Goal: Task Accomplishment & Management: Manage account settings

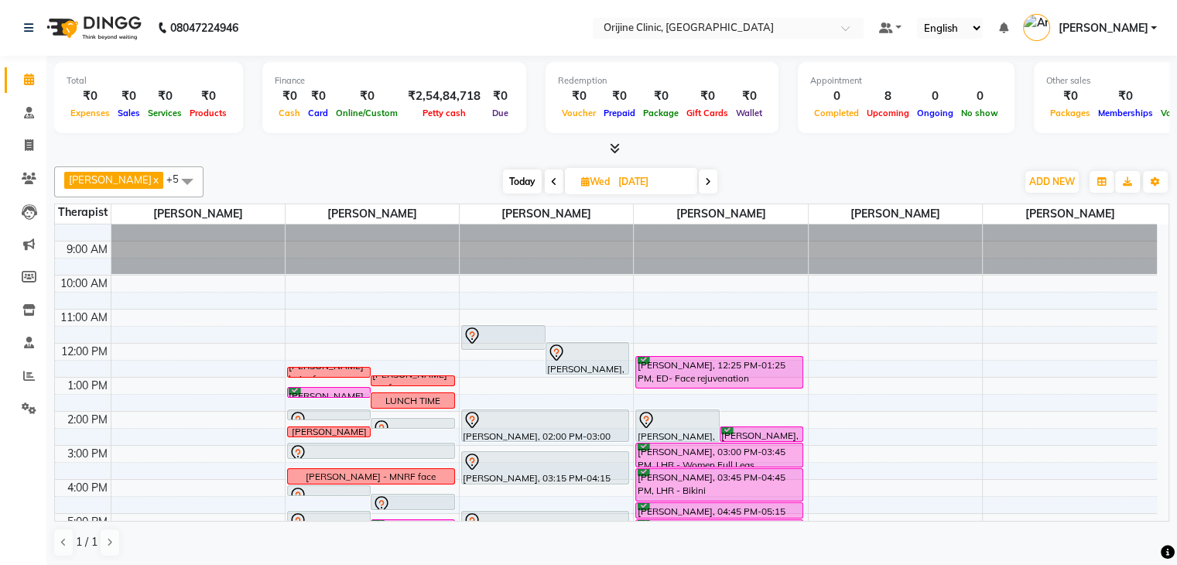
scroll to position [46, 0]
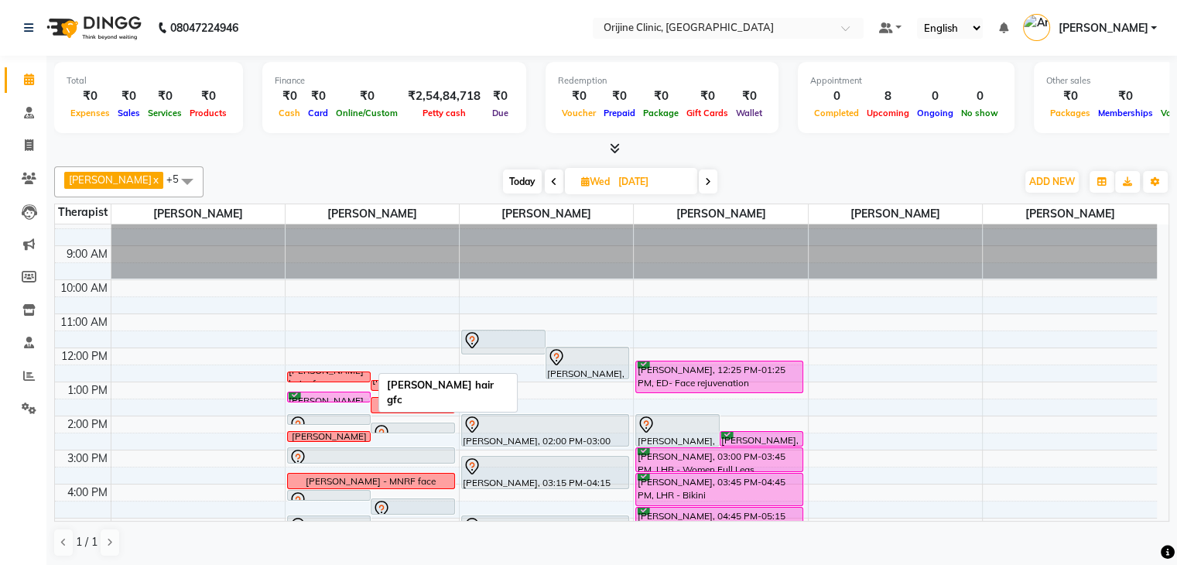
click at [359, 371] on div "[PERSON_NAME] hair gfc" at bounding box center [329, 378] width 80 height 28
click at [399, 440] on span "Edit Block Time" at bounding box center [425, 440] width 74 height 16
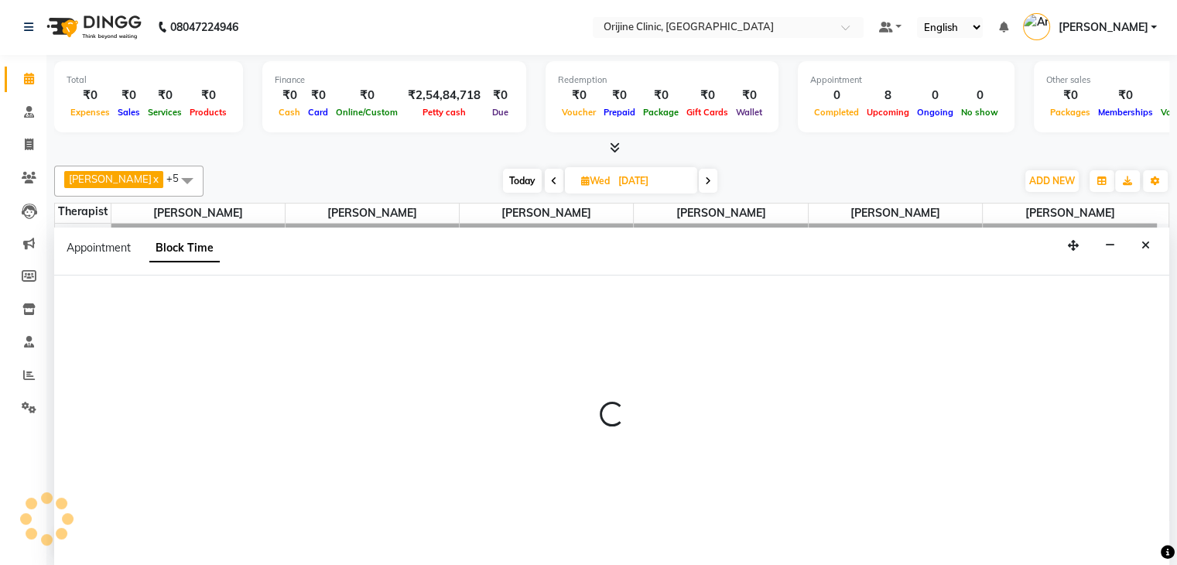
scroll to position [102, 0]
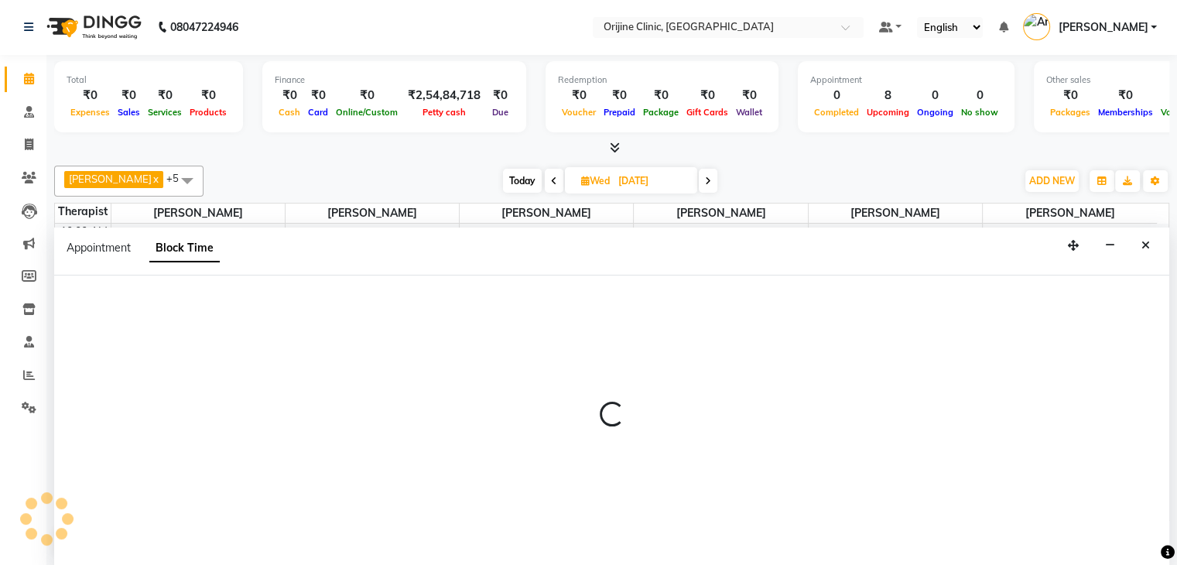
select select "10775"
select select "765"
select select "780"
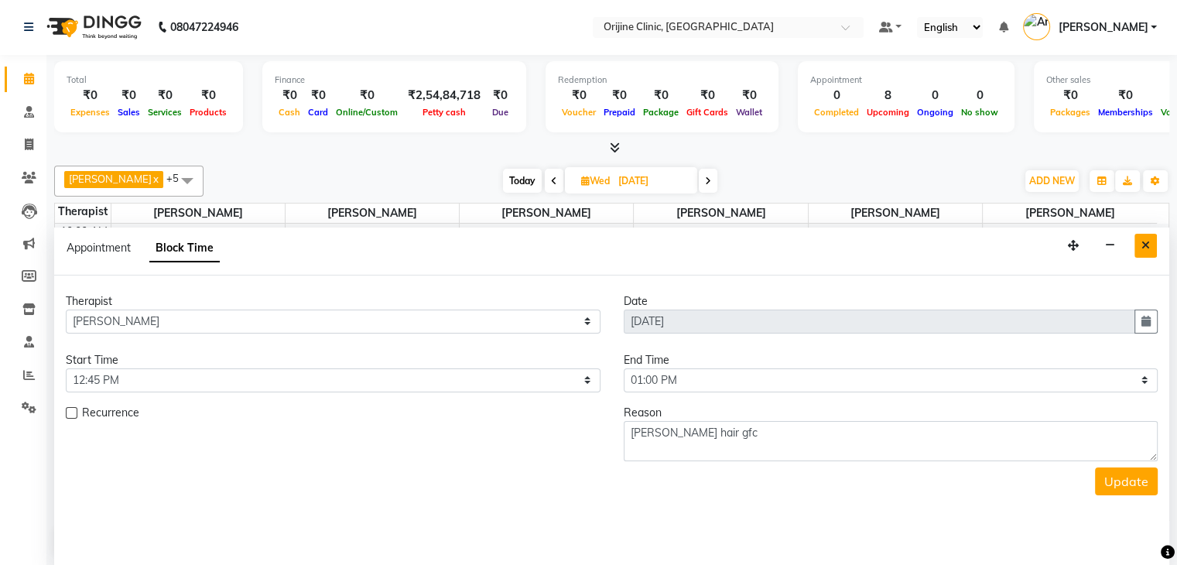
click at [1147, 240] on icon "Close" at bounding box center [1145, 245] width 9 height 11
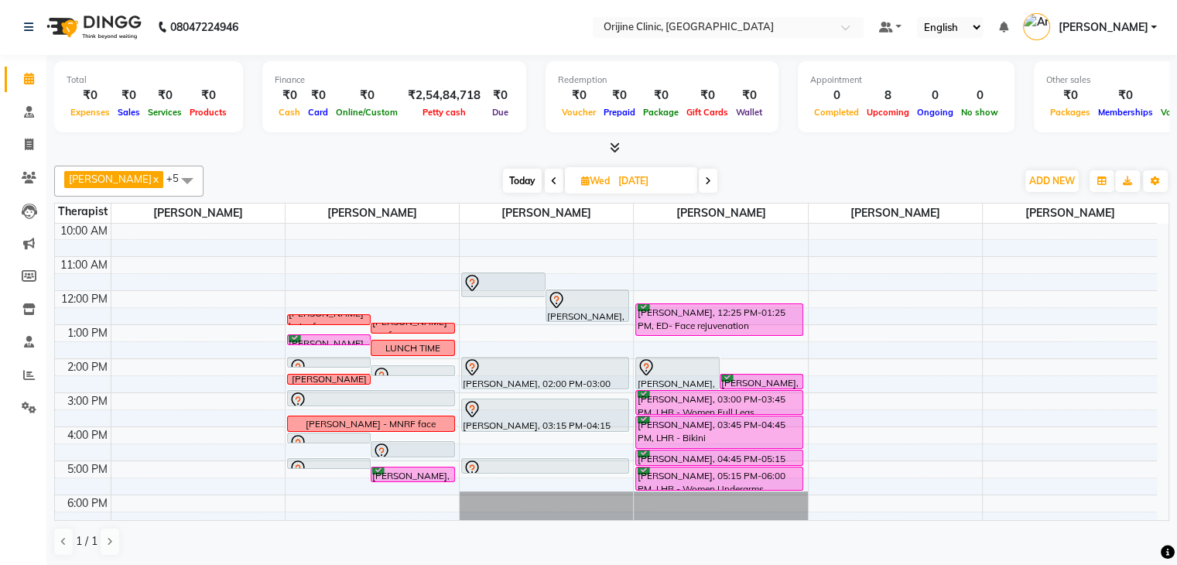
scroll to position [98, 0]
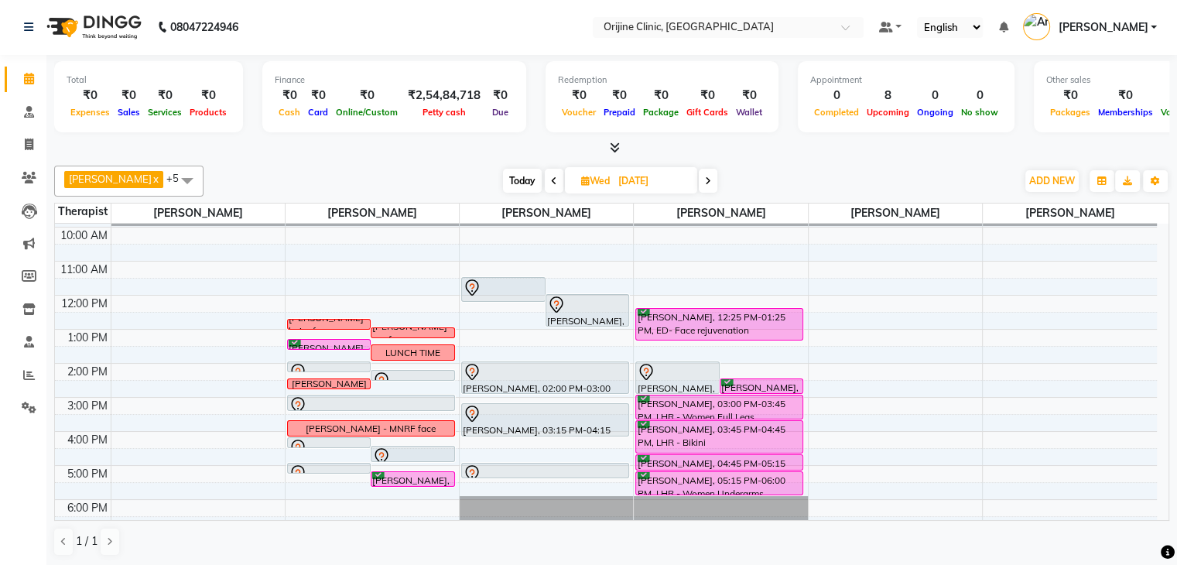
click at [708, 177] on icon at bounding box center [708, 180] width 6 height 9
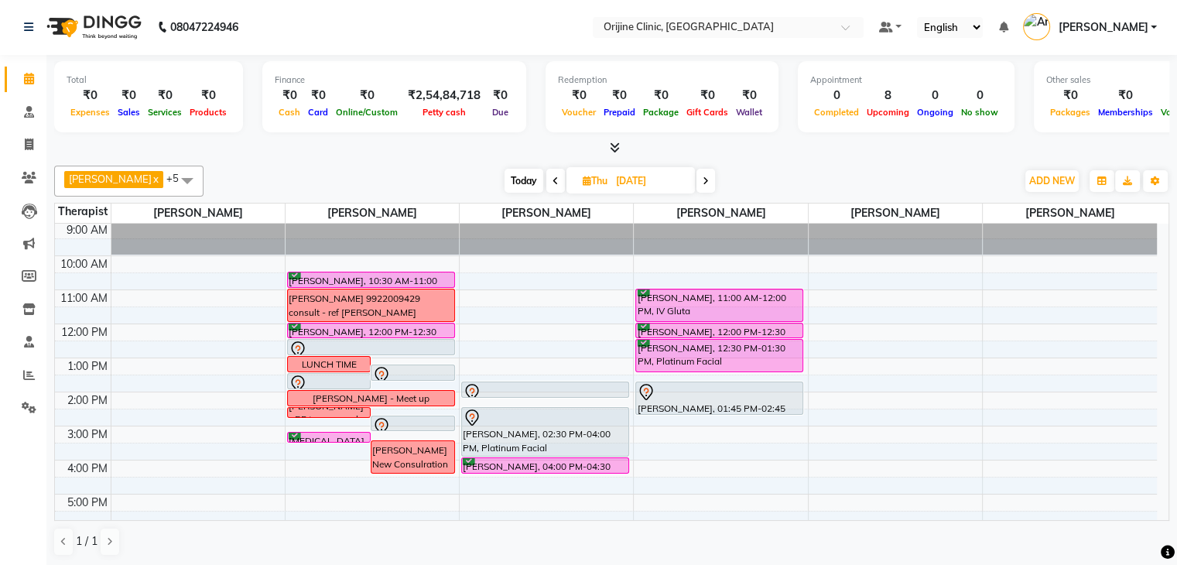
scroll to position [63, 0]
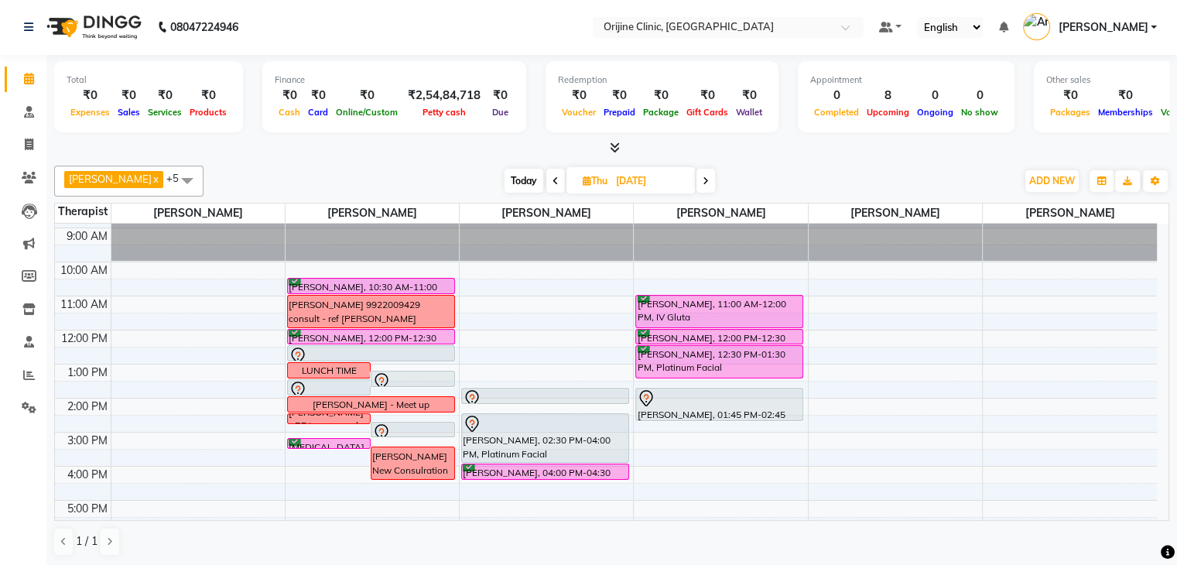
click at [561, 180] on span at bounding box center [555, 181] width 19 height 24
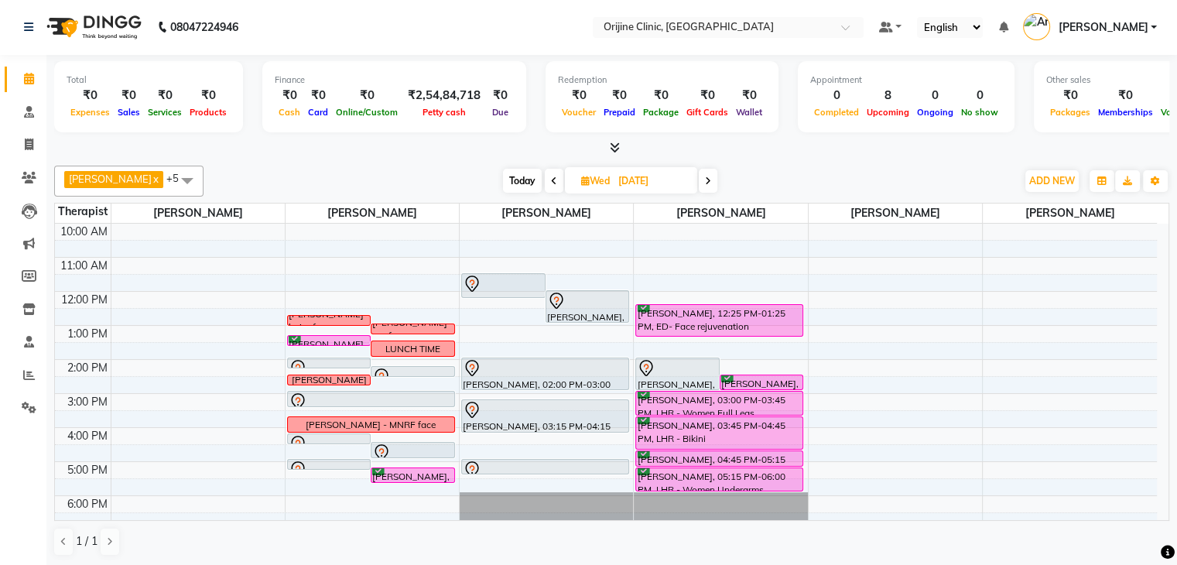
click at [514, 181] on span "Today" at bounding box center [522, 181] width 39 height 24
type input "01-10-2025"
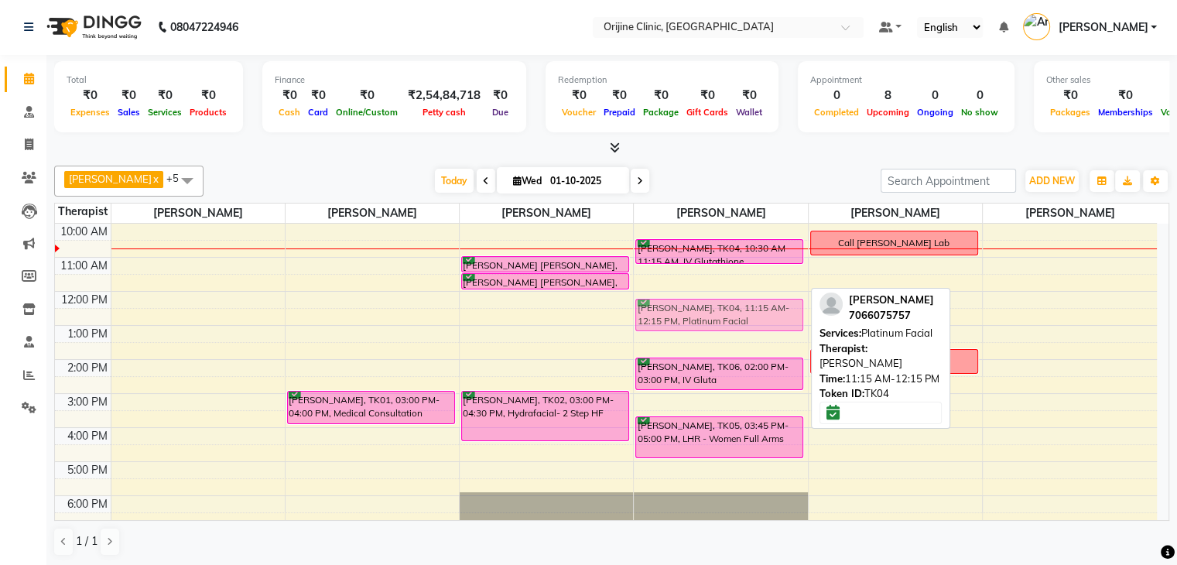
drag, startPoint x: 708, startPoint y: 277, endPoint x: 709, endPoint y: 313, distance: 36.4
click at [709, 313] on div "[PERSON_NAME], TK04, 10:30 AM-11:15 AM, IV Glutathione [PERSON_NAME], TK04, 11:…" at bounding box center [720, 342] width 173 height 442
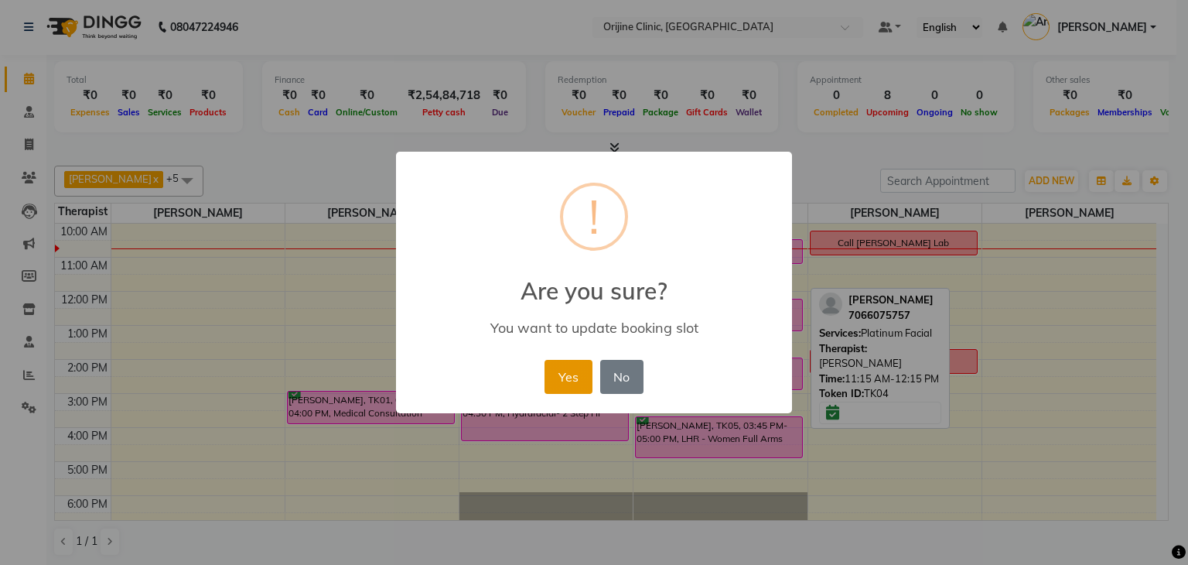
click at [568, 371] on button "Yes" at bounding box center [568, 377] width 47 height 34
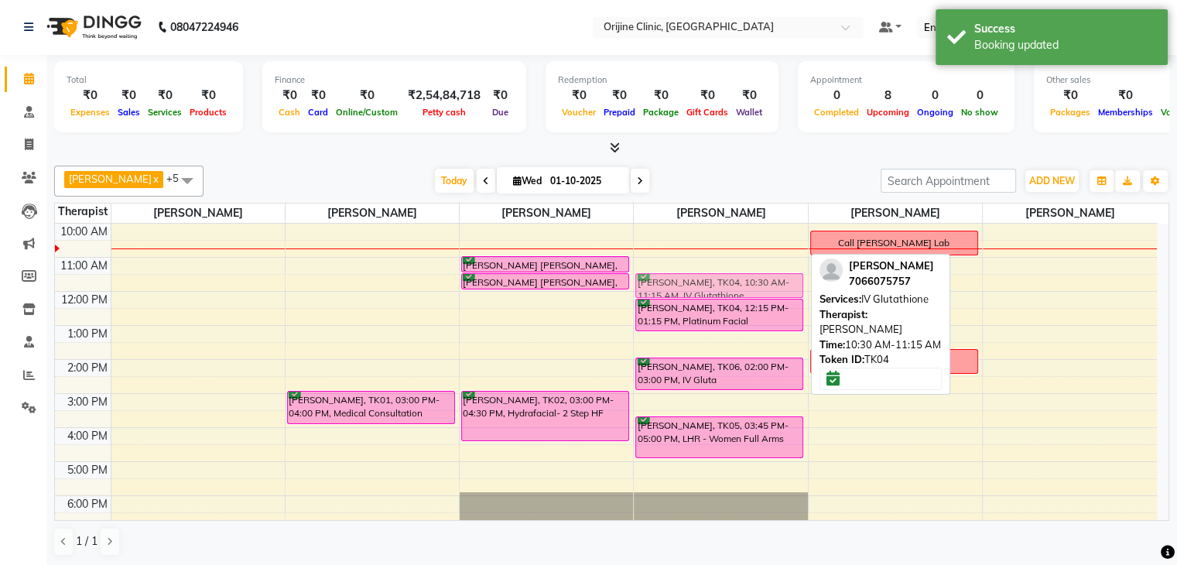
drag, startPoint x: 690, startPoint y: 252, endPoint x: 688, endPoint y: 278, distance: 25.6
click at [688, 278] on div "[PERSON_NAME], TK04, 10:30 AM-11:15 AM, IV Glutathione [PERSON_NAME], TK04, 12:…" at bounding box center [720, 342] width 173 height 442
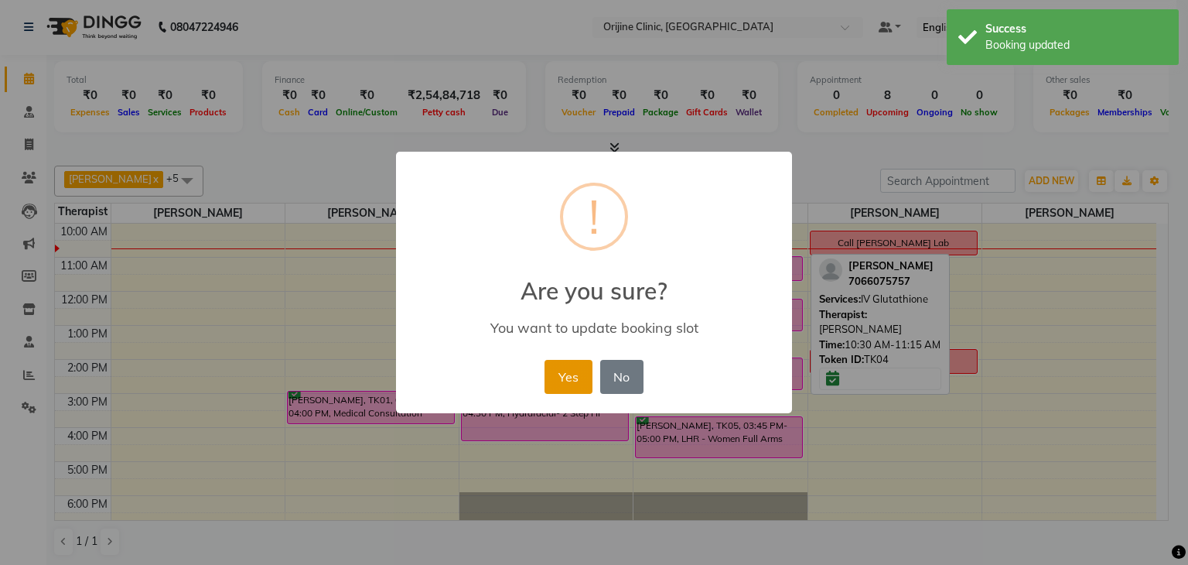
click at [569, 381] on button "Yes" at bounding box center [568, 377] width 47 height 34
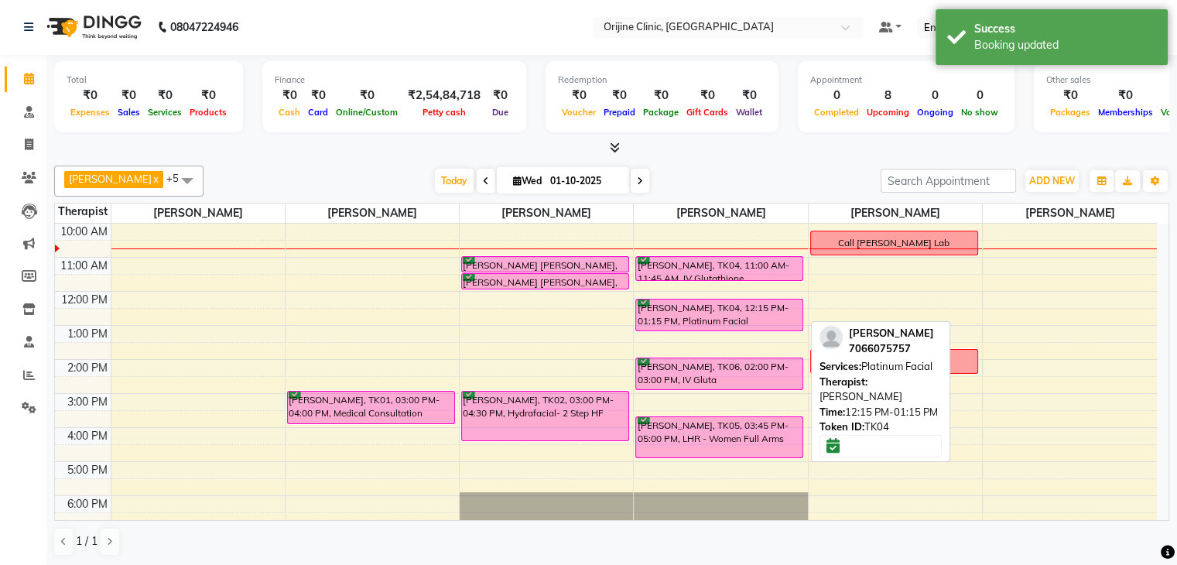
click at [678, 302] on div "[PERSON_NAME], TK04, 11:00 AM-11:45 AM, IV Glutathione [PERSON_NAME], TK04, 12:…" at bounding box center [720, 342] width 173 height 442
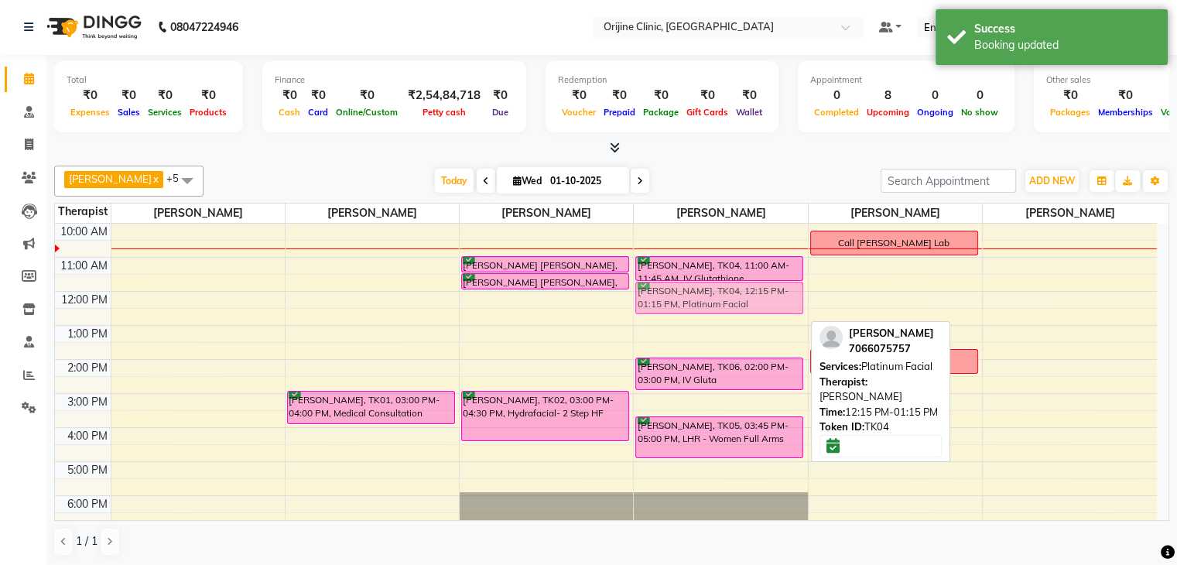
drag, startPoint x: 679, startPoint y: 310, endPoint x: 684, endPoint y: 289, distance: 22.2
click at [684, 289] on div "[PERSON_NAME], TK04, 11:00 AM-11:45 AM, IV Glutathione [PERSON_NAME], TK04, 12:…" at bounding box center [720, 342] width 173 height 442
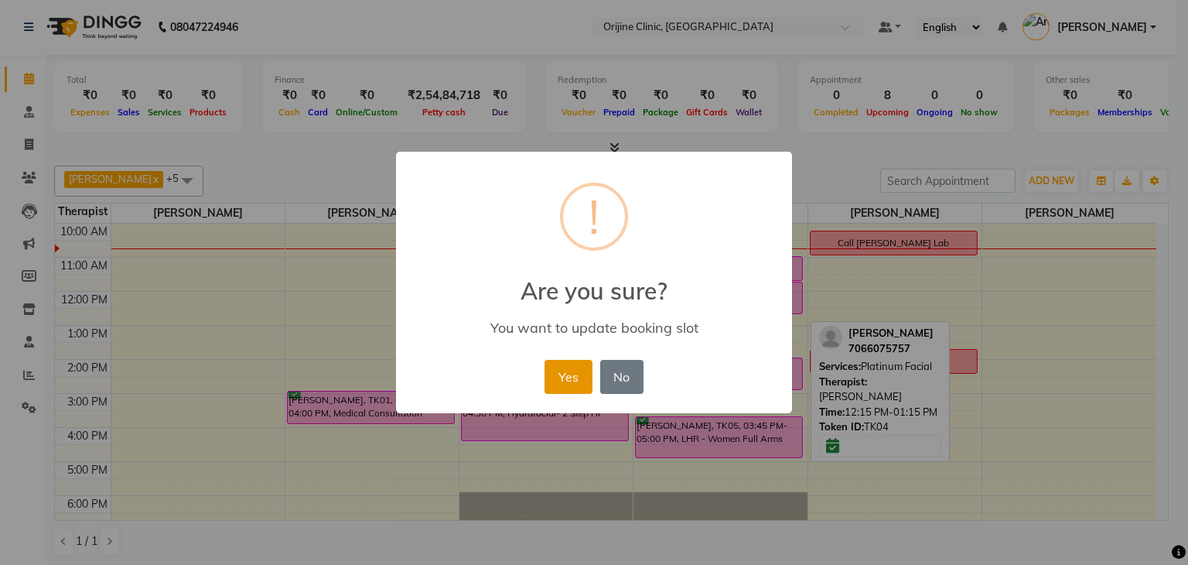
click at [575, 378] on button "Yes" at bounding box center [568, 377] width 47 height 34
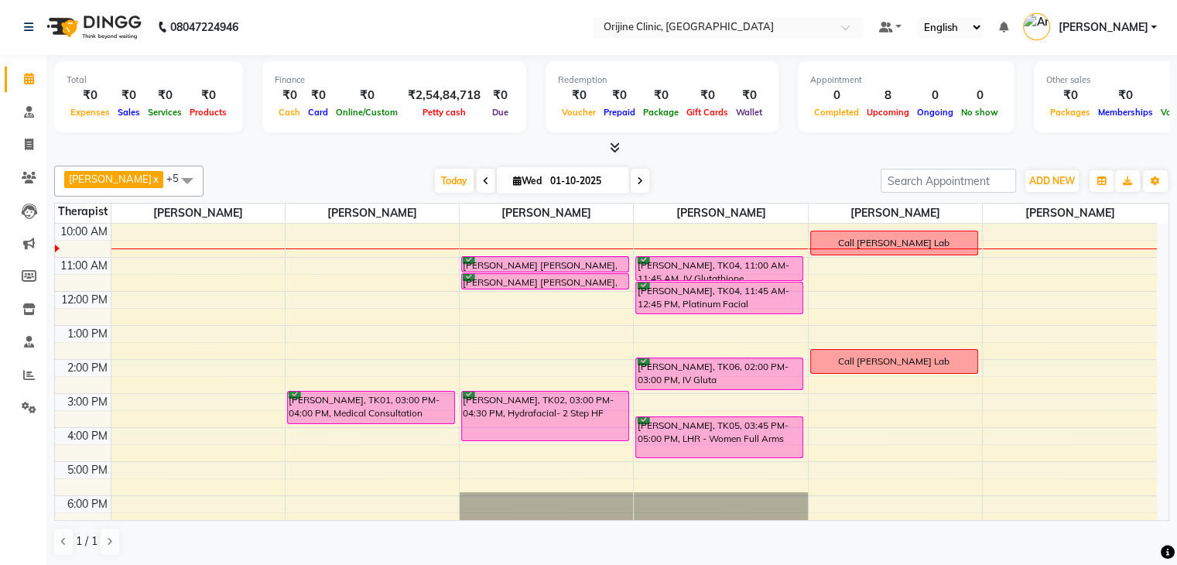
click at [1170, 309] on div "Total ₹0 Expenses ₹0 Sales ₹0 Services ₹0 Products Finance ₹0 Cash ₹0 Card ₹0 O…" at bounding box center [611, 310] width 1130 height 511
click at [517, 177] on icon at bounding box center [517, 181] width 9 height 10
select select "10"
select select "2025"
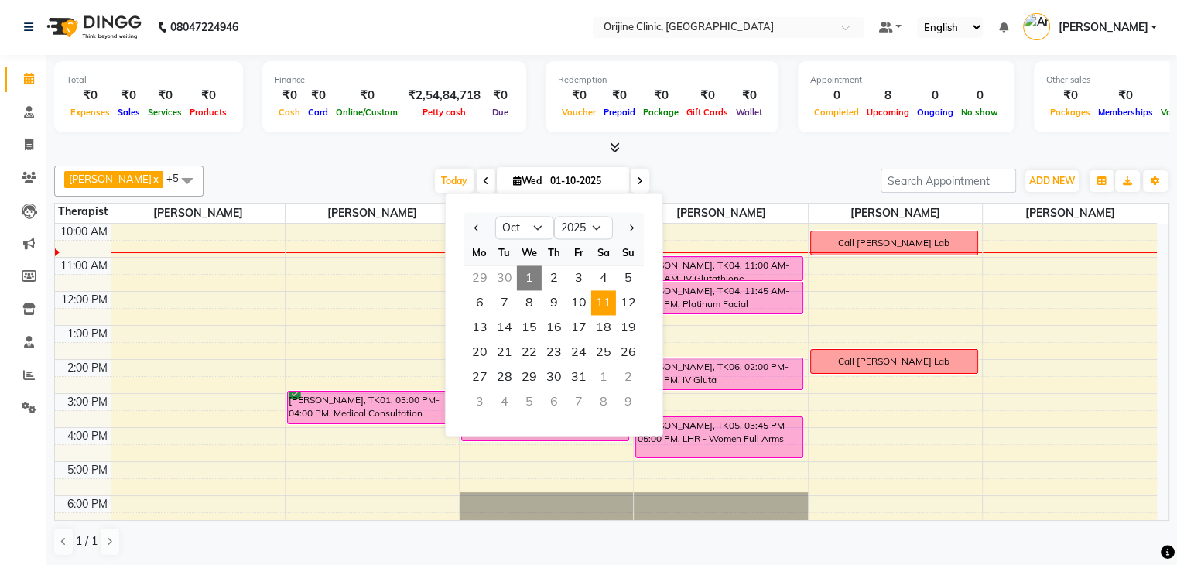
click at [609, 304] on span "11" at bounding box center [603, 302] width 25 height 25
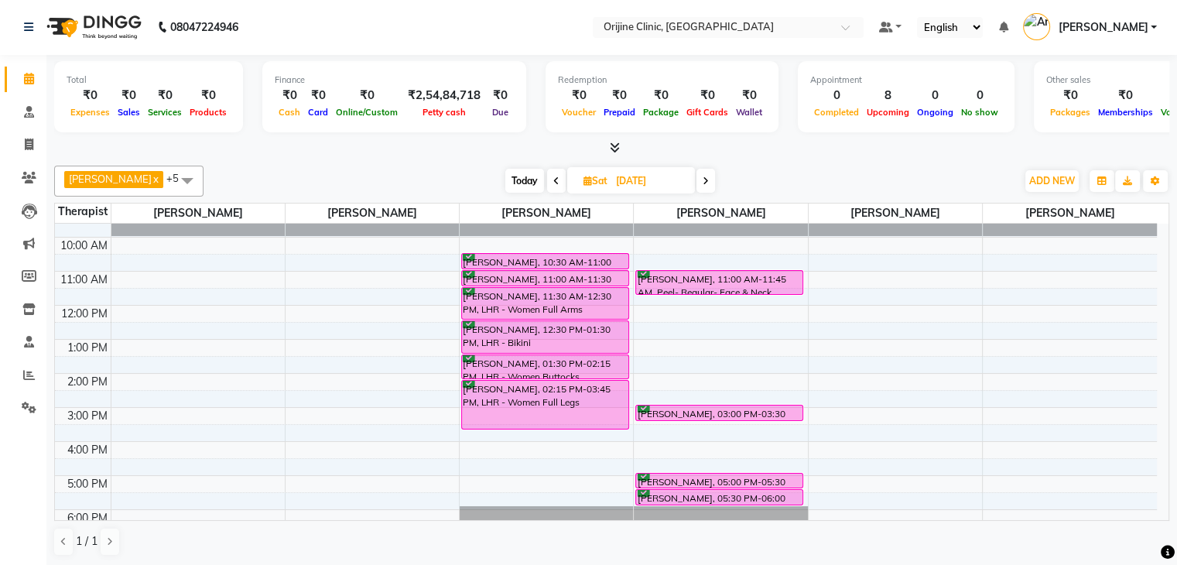
scroll to position [90, 0]
click at [555, 181] on icon at bounding box center [556, 180] width 6 height 9
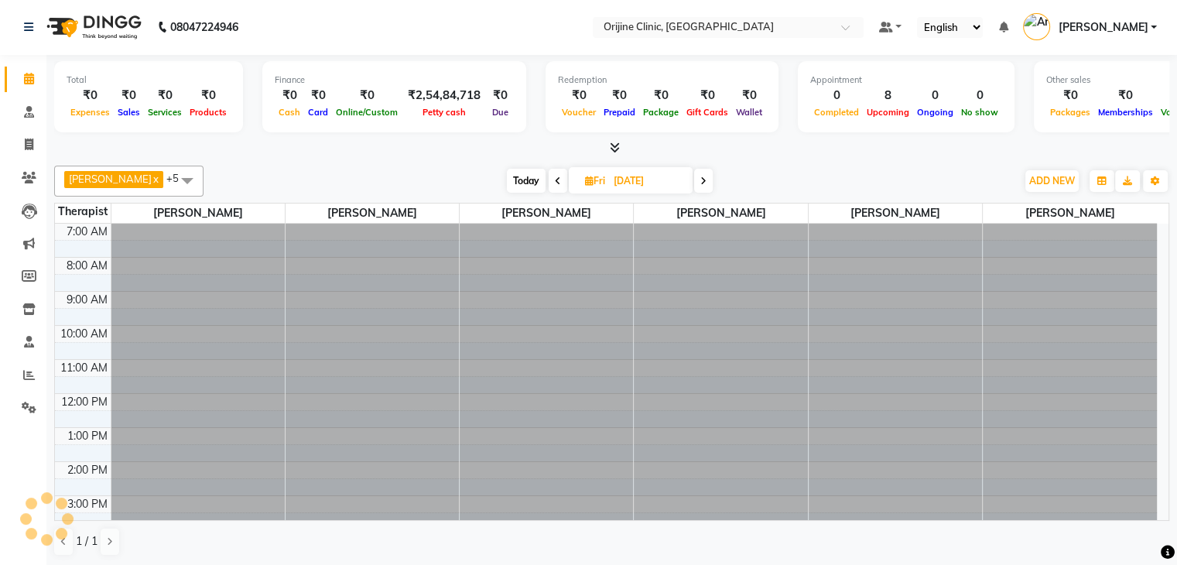
scroll to position [102, 0]
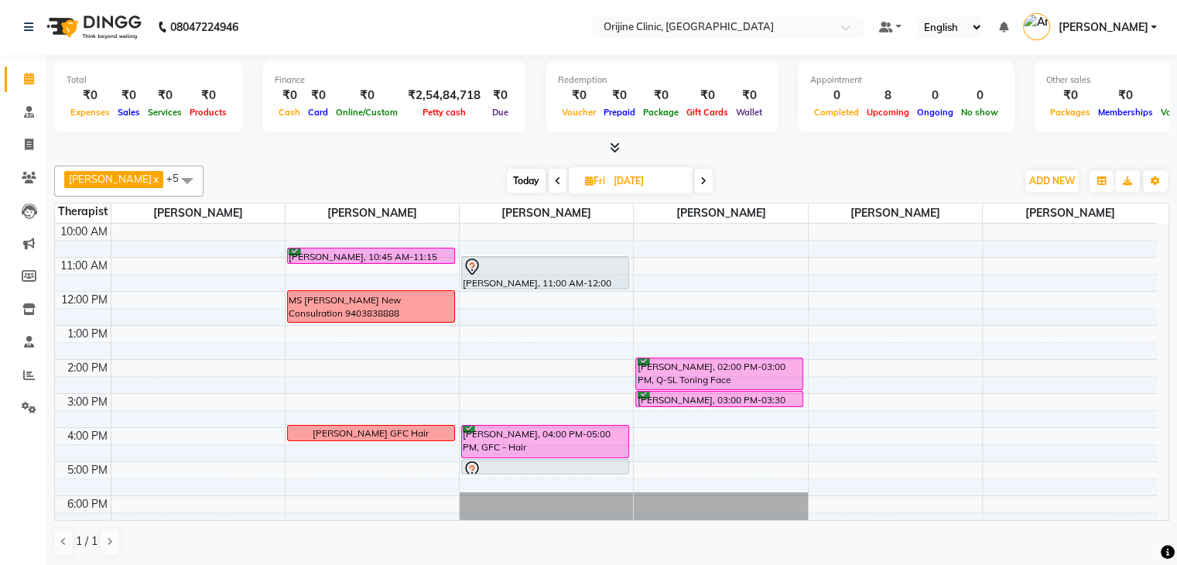
click at [555, 181] on icon at bounding box center [558, 180] width 6 height 9
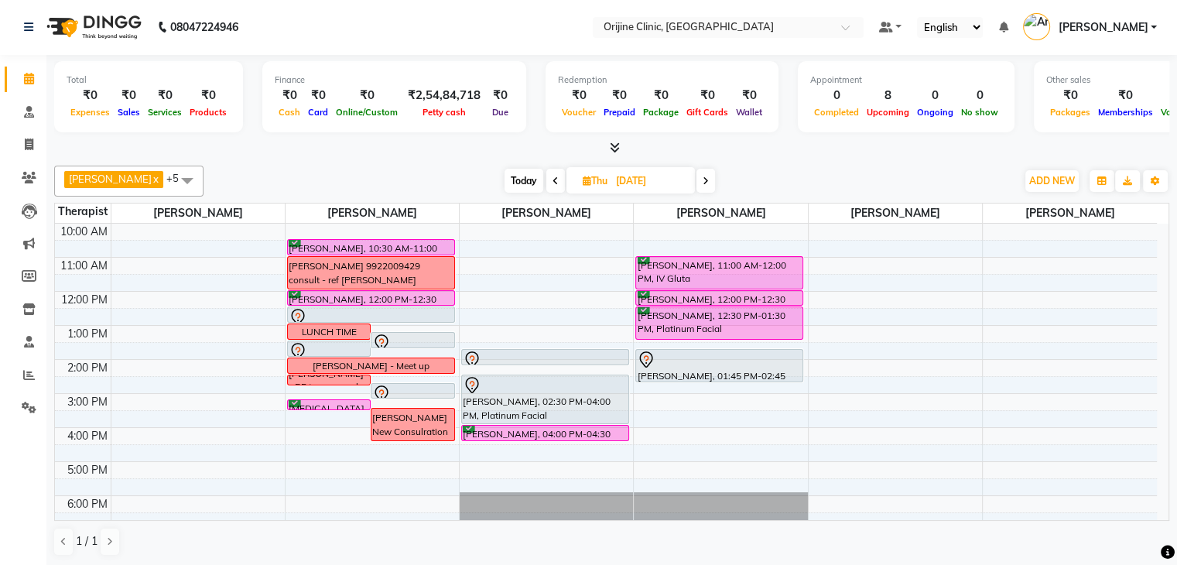
click at [555, 182] on icon at bounding box center [555, 180] width 6 height 9
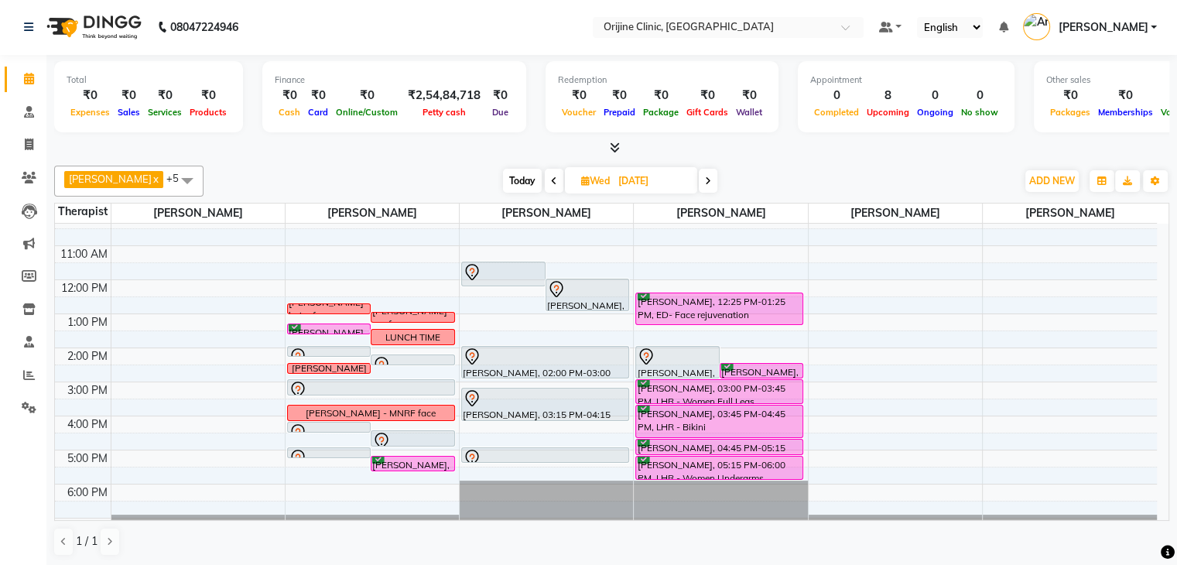
scroll to position [117, 0]
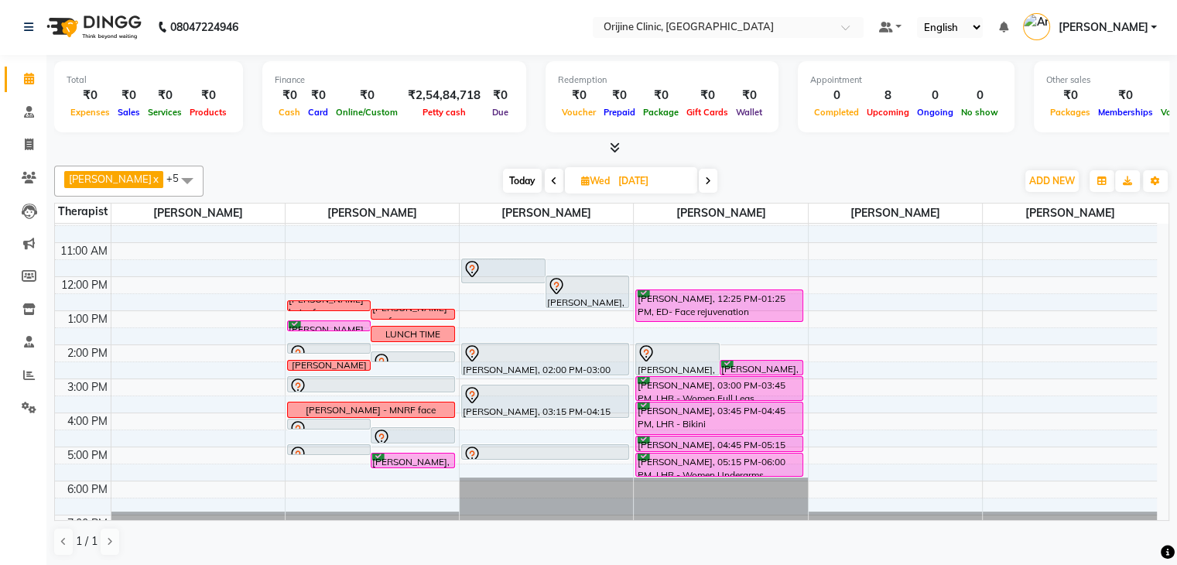
click at [712, 179] on span at bounding box center [707, 181] width 19 height 24
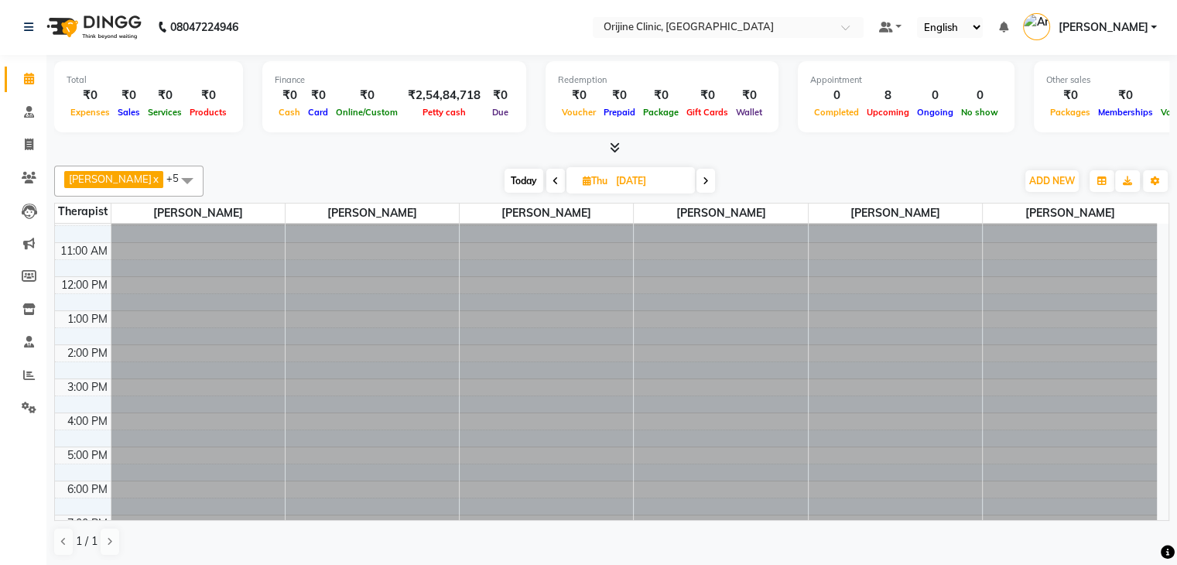
scroll to position [0, 0]
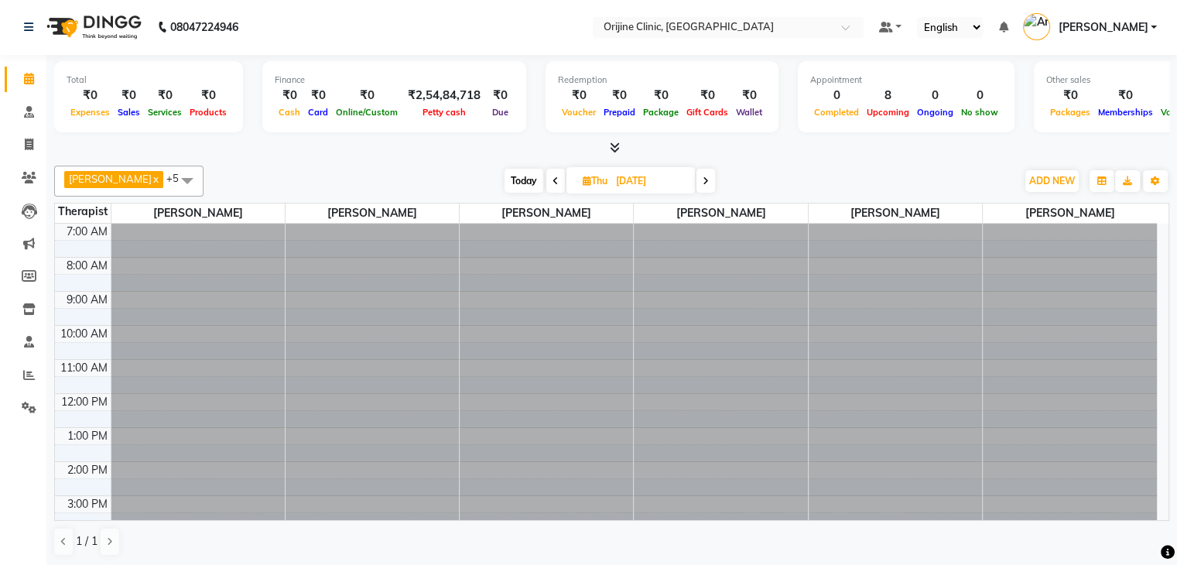
click at [712, 179] on span at bounding box center [705, 181] width 19 height 24
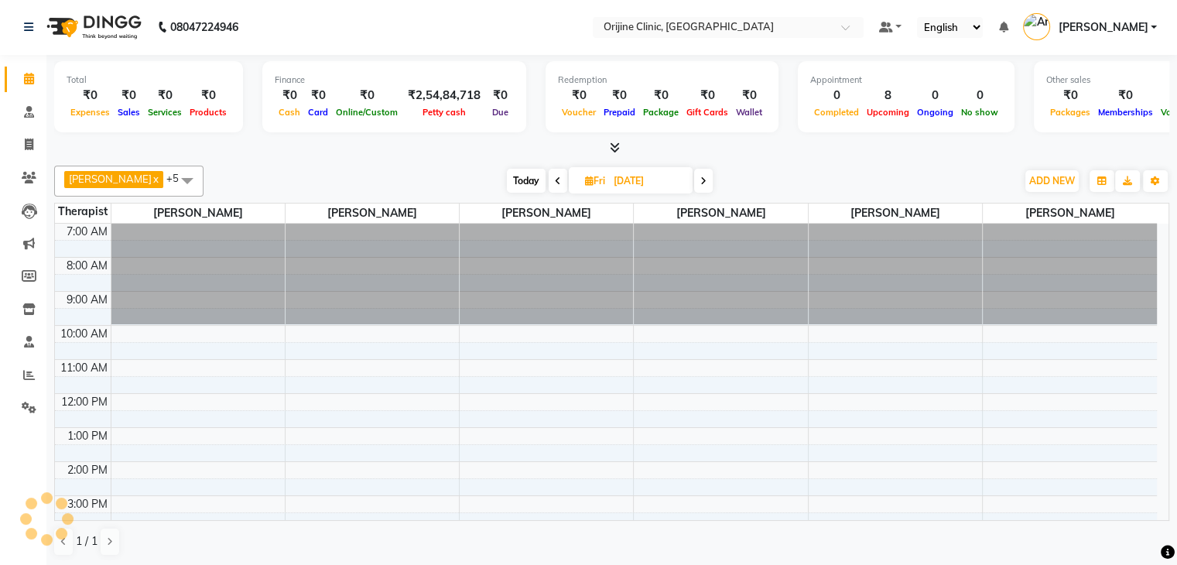
scroll to position [102, 0]
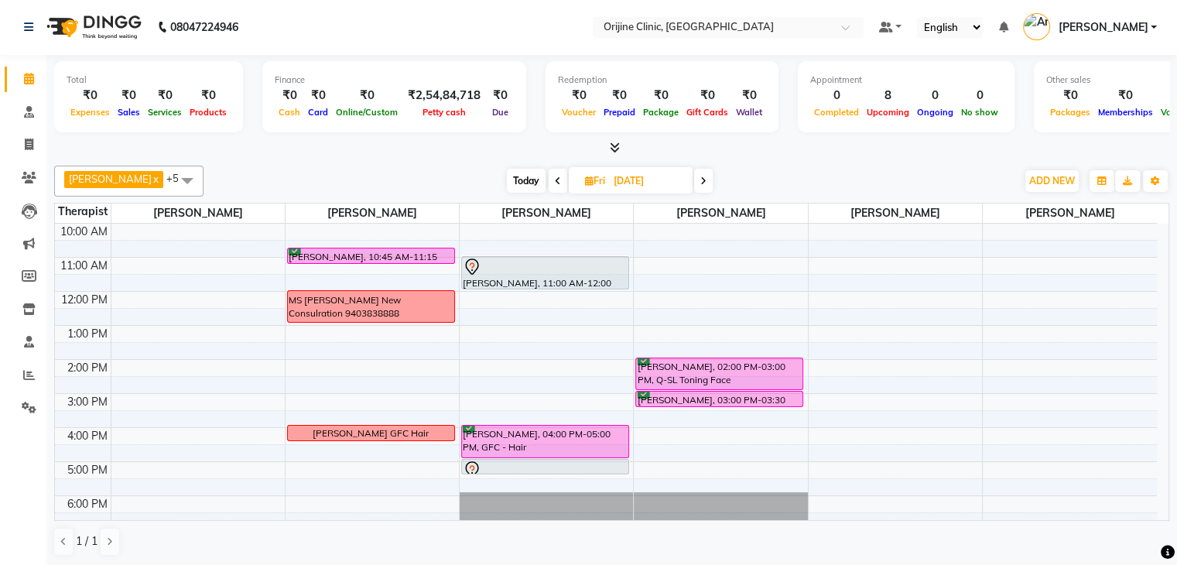
click at [704, 180] on icon at bounding box center [703, 180] width 6 height 9
type input "[DATE]"
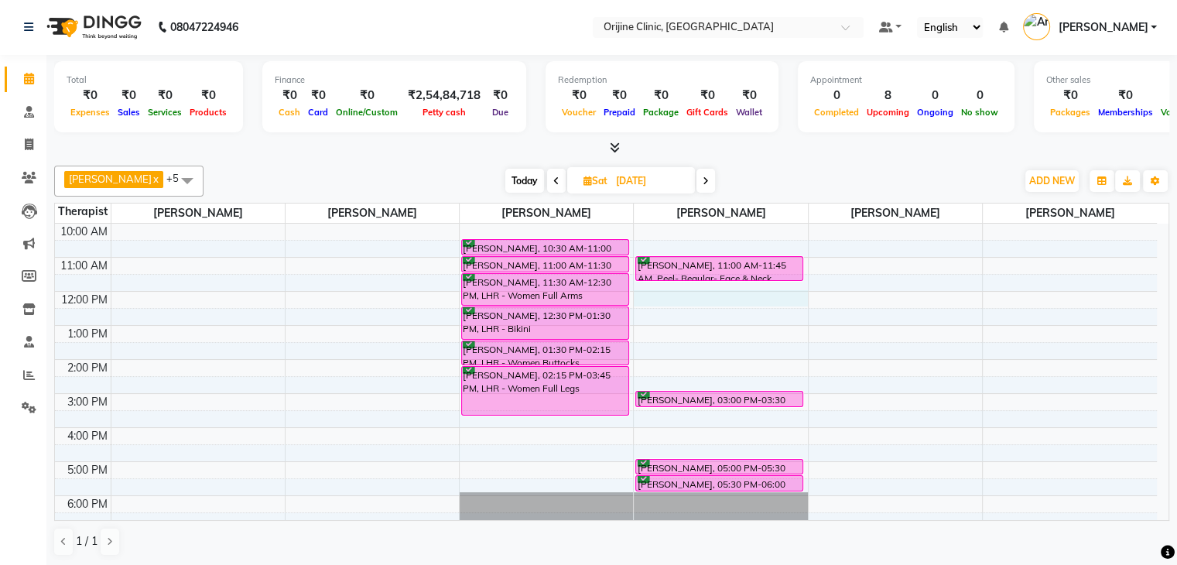
click at [640, 297] on div "7:00 AM 8:00 AM 9:00 AM 10:00 AM 11:00 AM 12:00 PM 1:00 PM 2:00 PM 3:00 PM 4:00…" at bounding box center [605, 342] width 1101 height 442
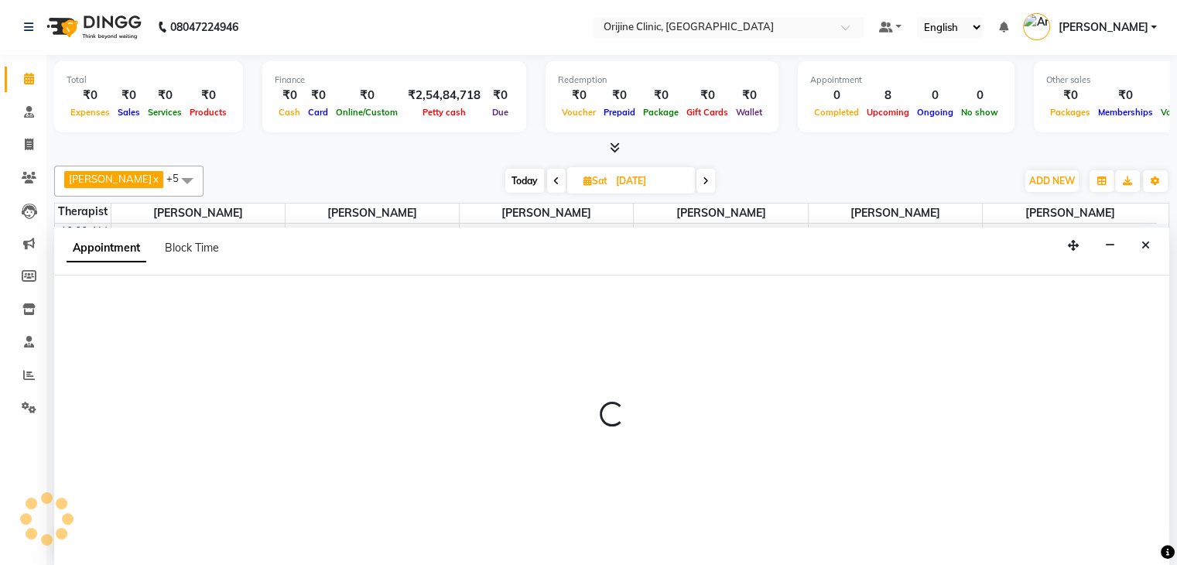
select select "10777"
select select "tentative"
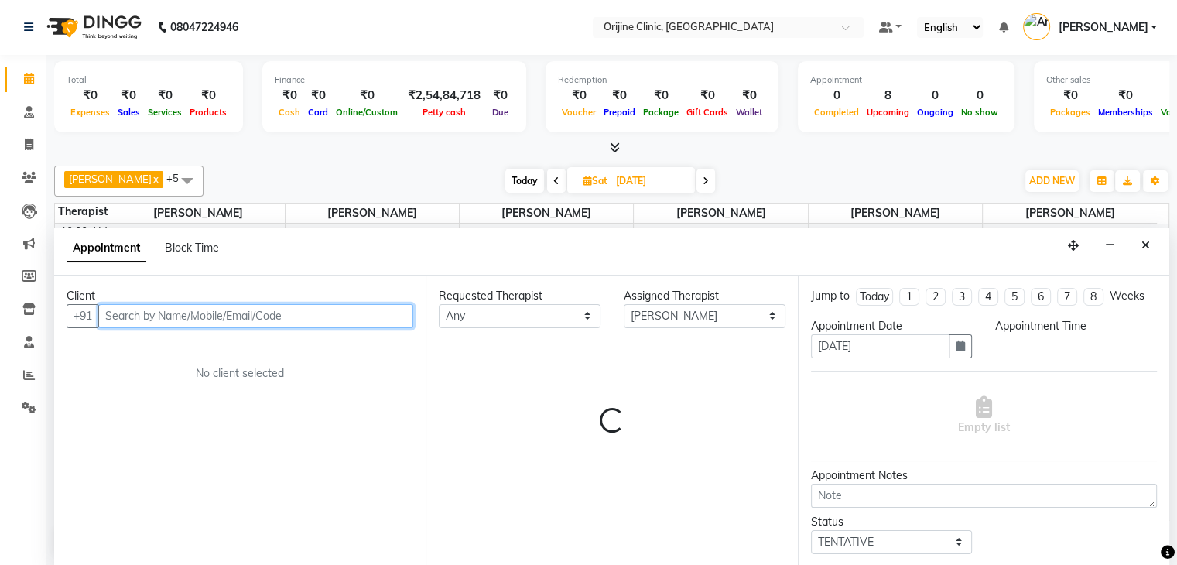
select select "720"
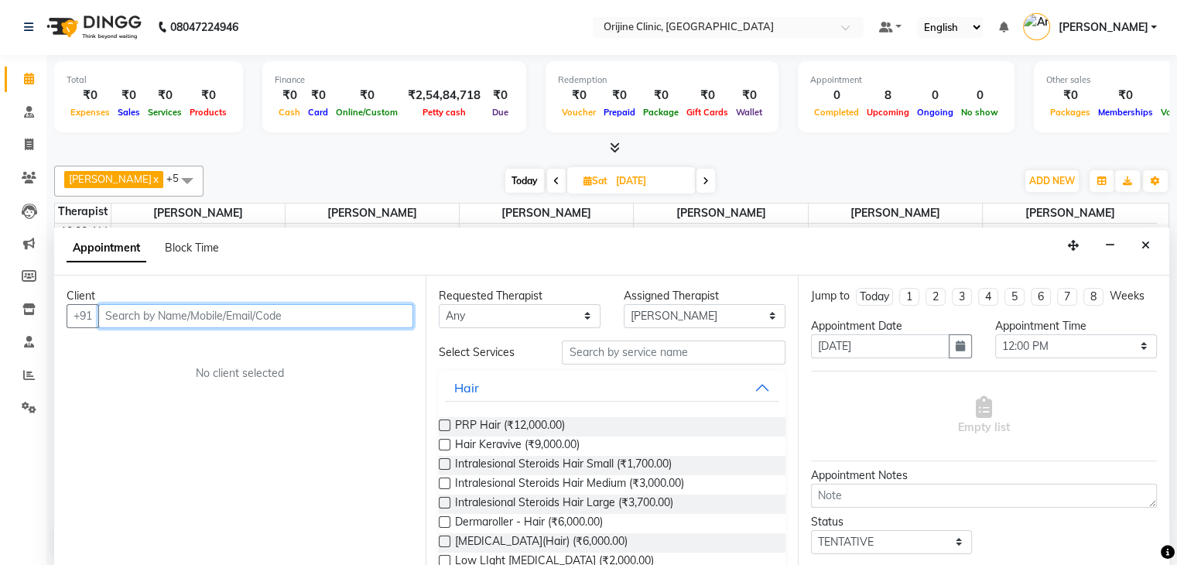
click at [268, 313] on input "text" at bounding box center [255, 316] width 315 height 24
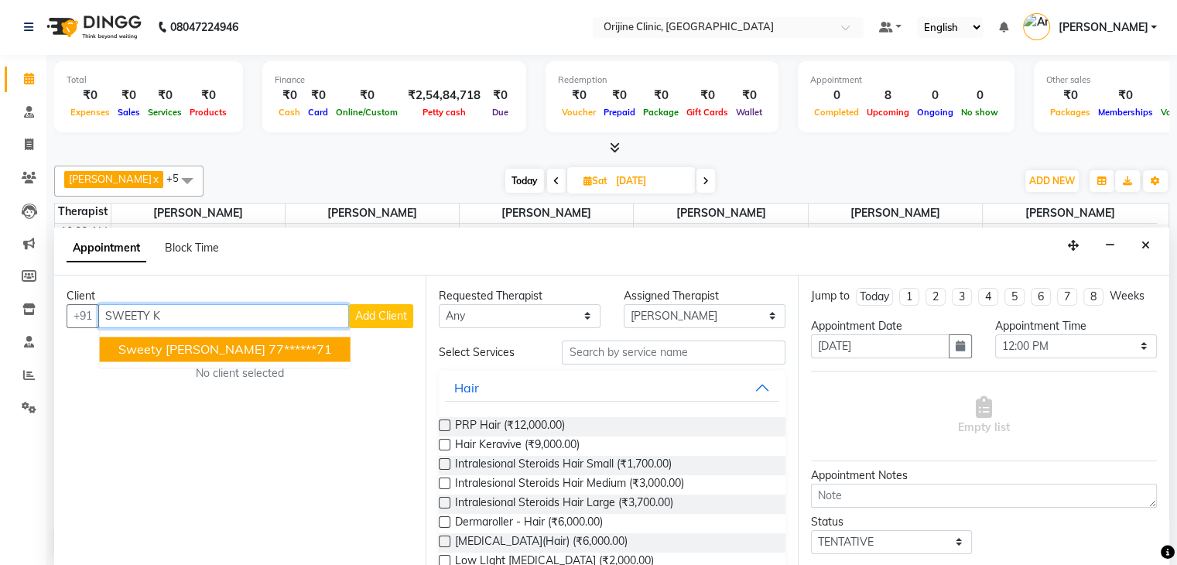
click at [268, 347] on ngb-highlight "77******71" at bounding box center [299, 348] width 63 height 15
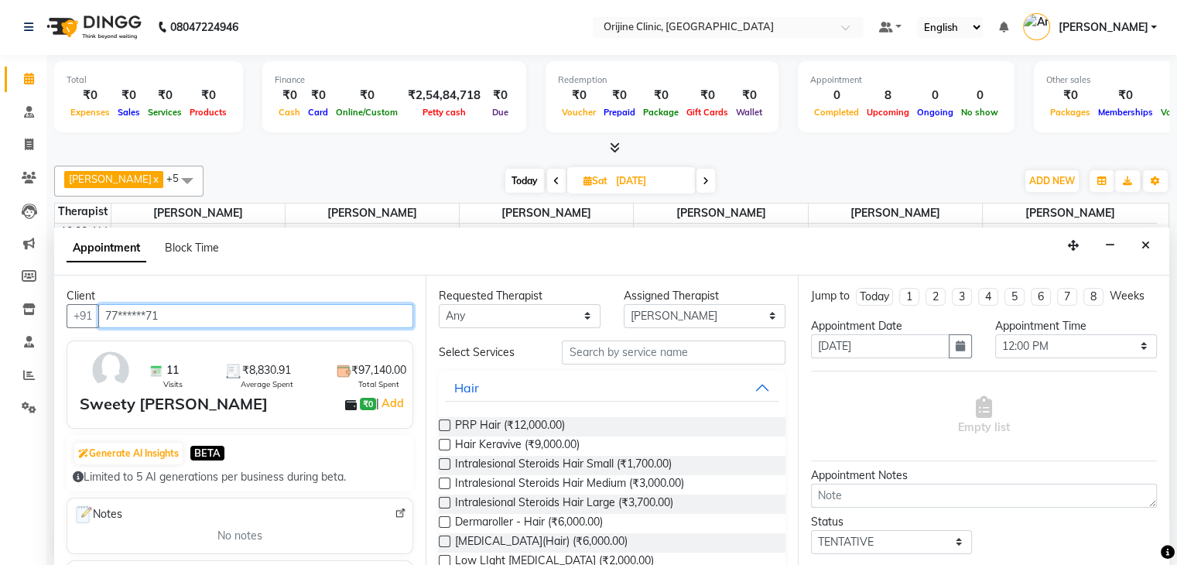
type input "77******71"
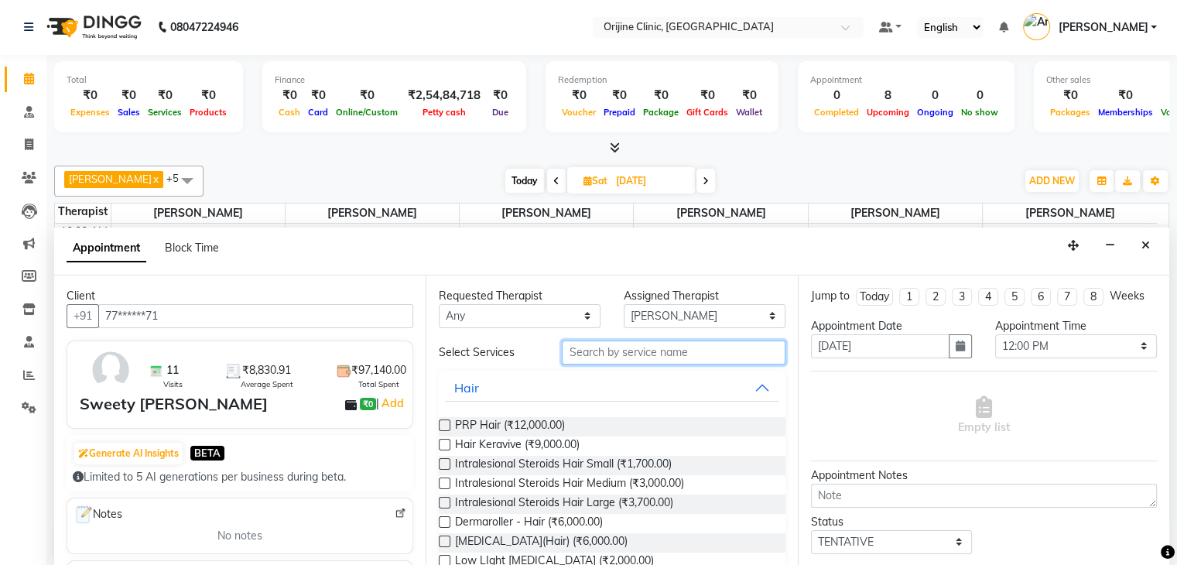
click at [727, 353] on input "text" at bounding box center [673, 352] width 223 height 24
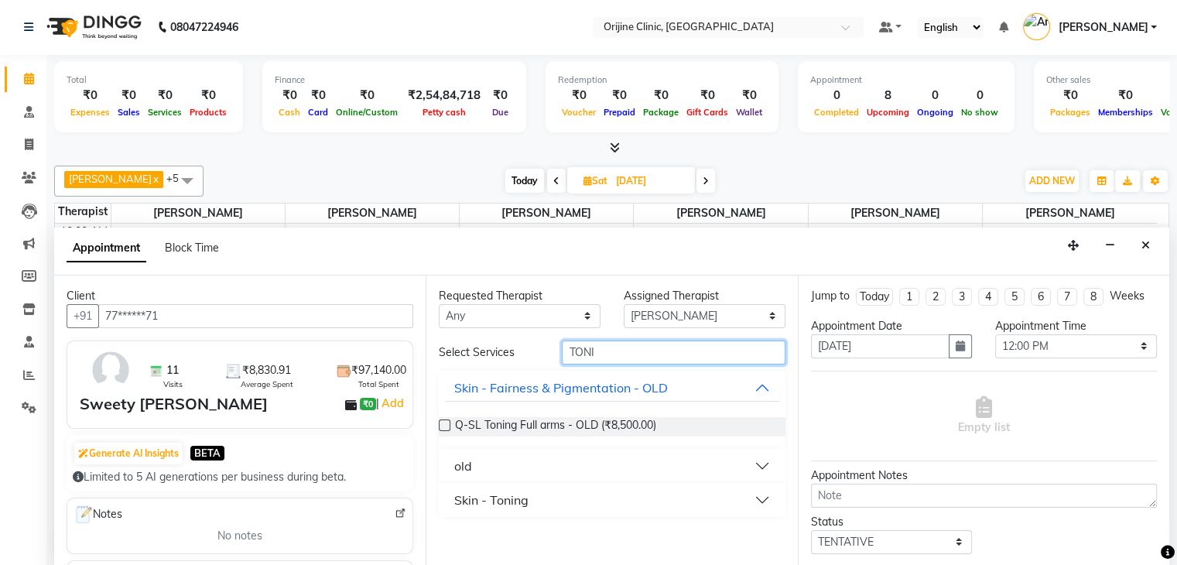
type input "TONI"
click at [752, 494] on button "Skin - Toning" at bounding box center [611, 500] width 333 height 28
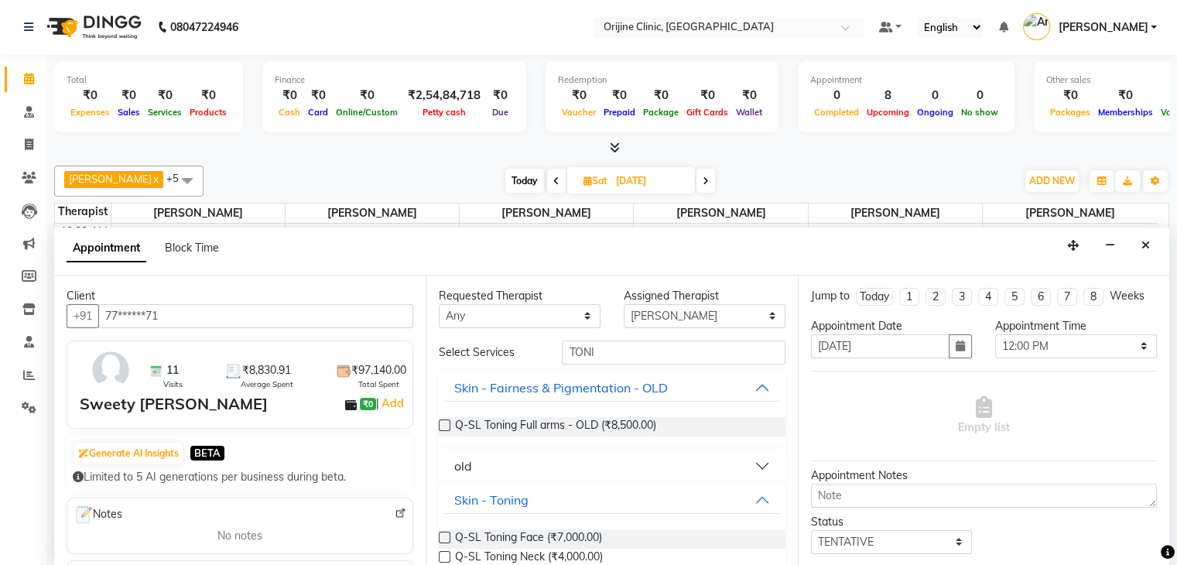
click at [446, 535] on label at bounding box center [445, 537] width 12 height 12
click at [446, 535] on input "checkbox" at bounding box center [444, 539] width 10 height 10
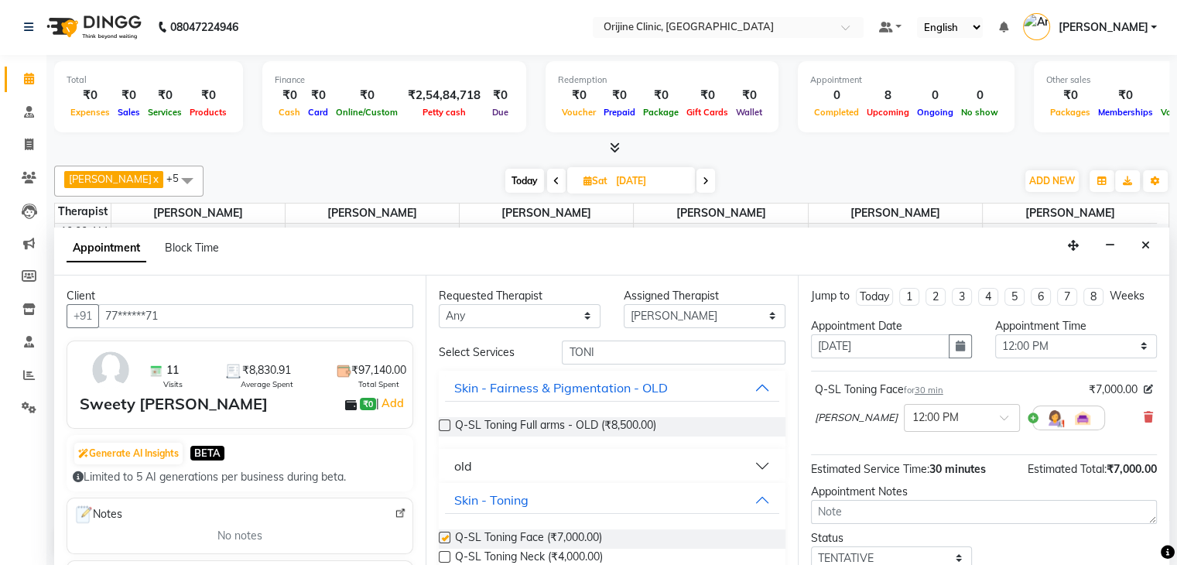
checkbox input "false"
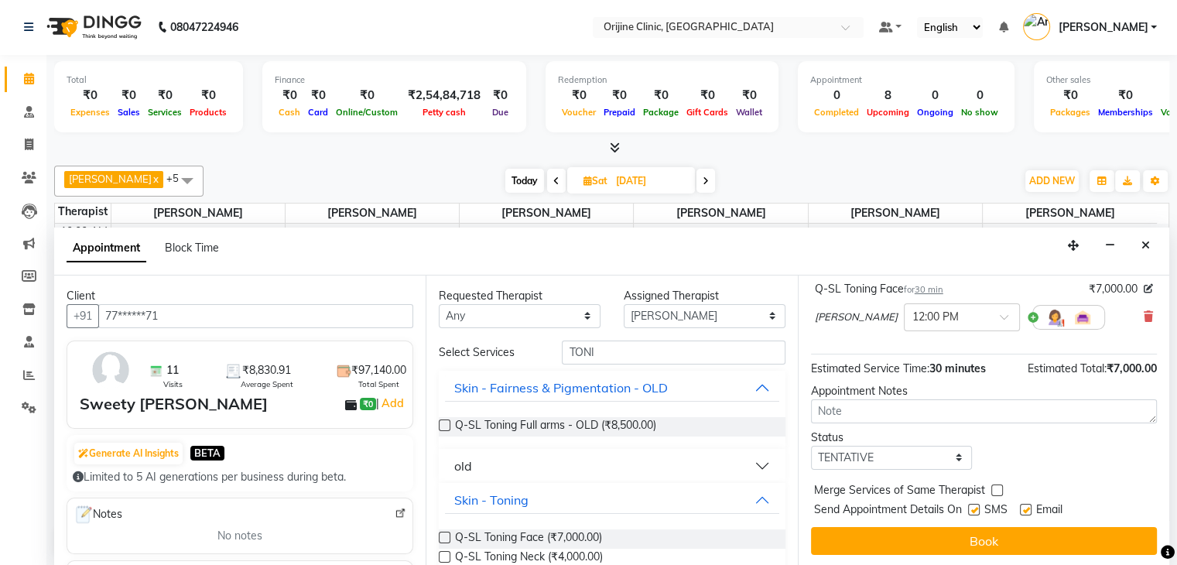
click at [974, 507] on label at bounding box center [974, 510] width 12 height 12
click at [974, 507] on input "checkbox" at bounding box center [973, 511] width 10 height 10
checkbox input "false"
click at [1021, 504] on label at bounding box center [1026, 510] width 12 height 12
click at [1021, 506] on input "checkbox" at bounding box center [1025, 511] width 10 height 10
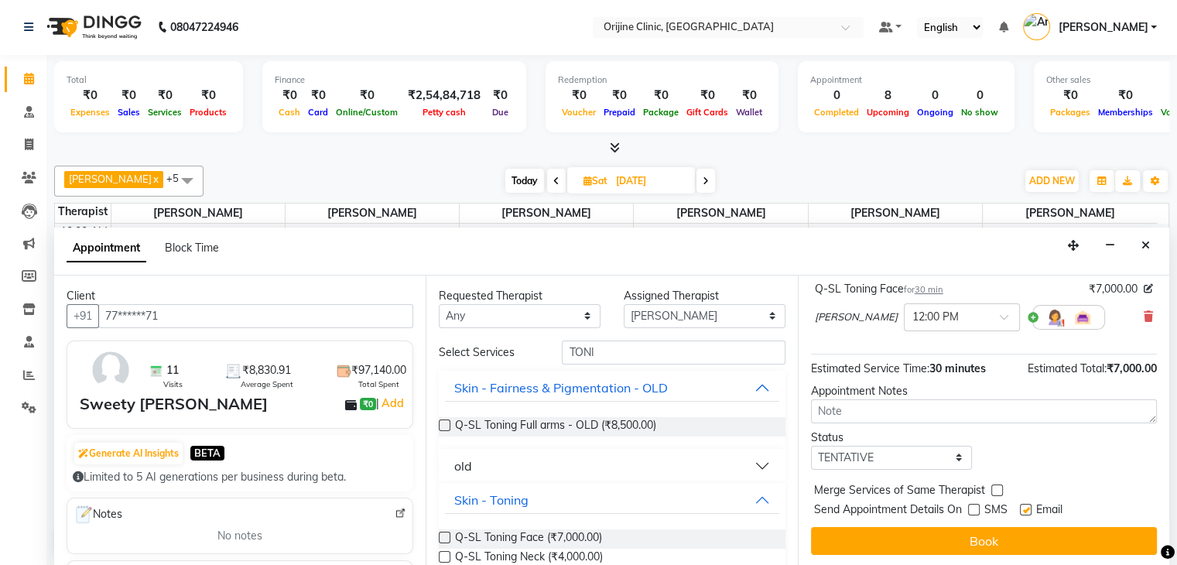
checkbox input "false"
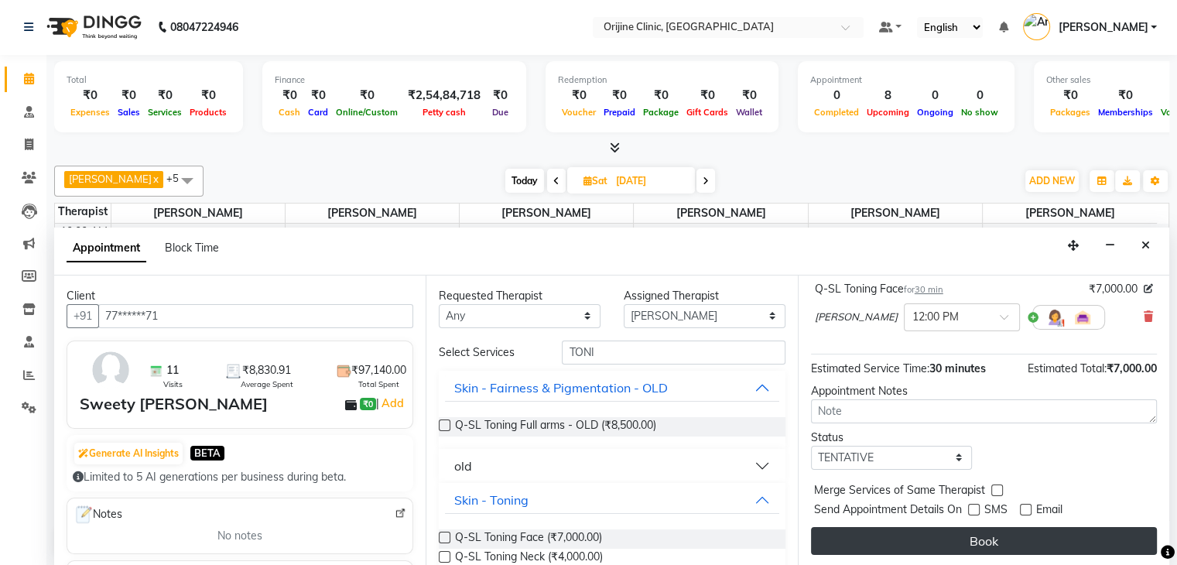
click at [996, 538] on button "Book" at bounding box center [984, 541] width 346 height 28
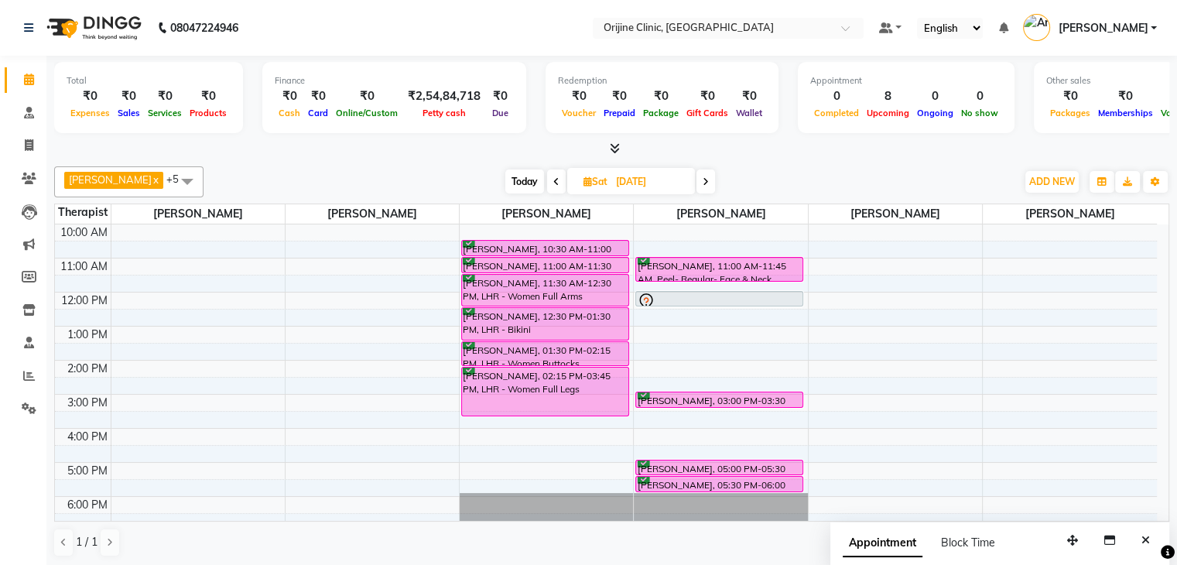
scroll to position [0, 0]
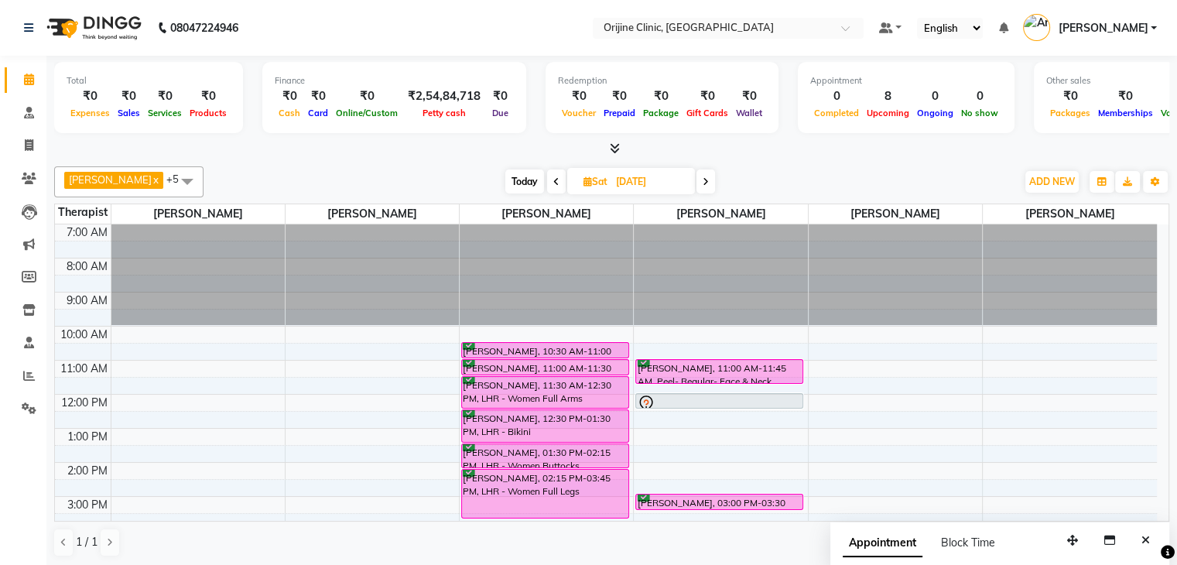
click at [532, 176] on span "Today" at bounding box center [524, 181] width 39 height 24
type input "01-10-2025"
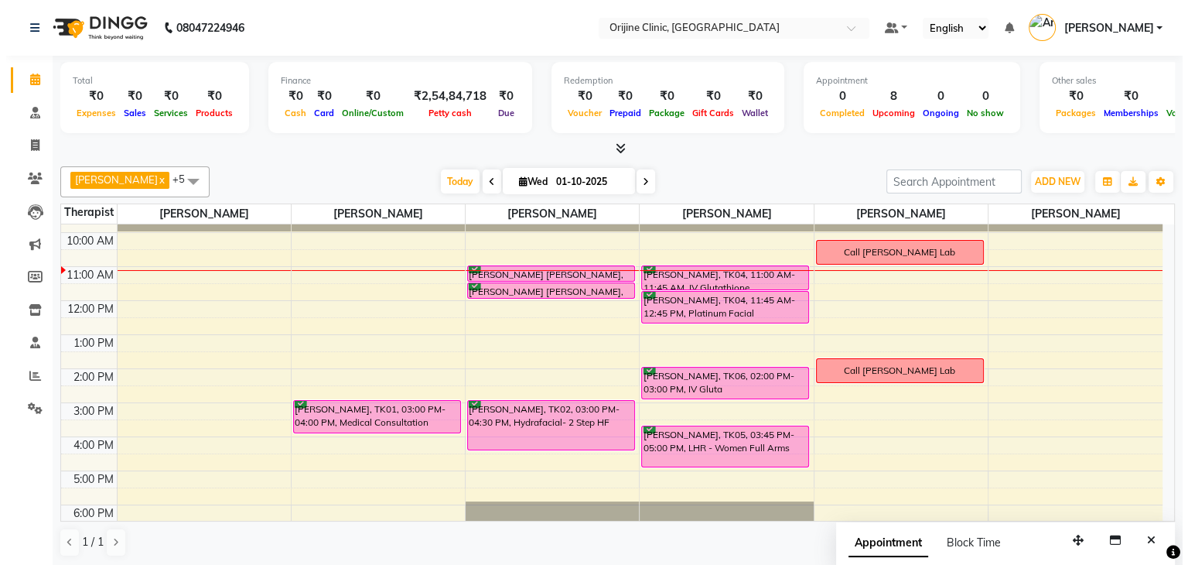
scroll to position [97, 0]
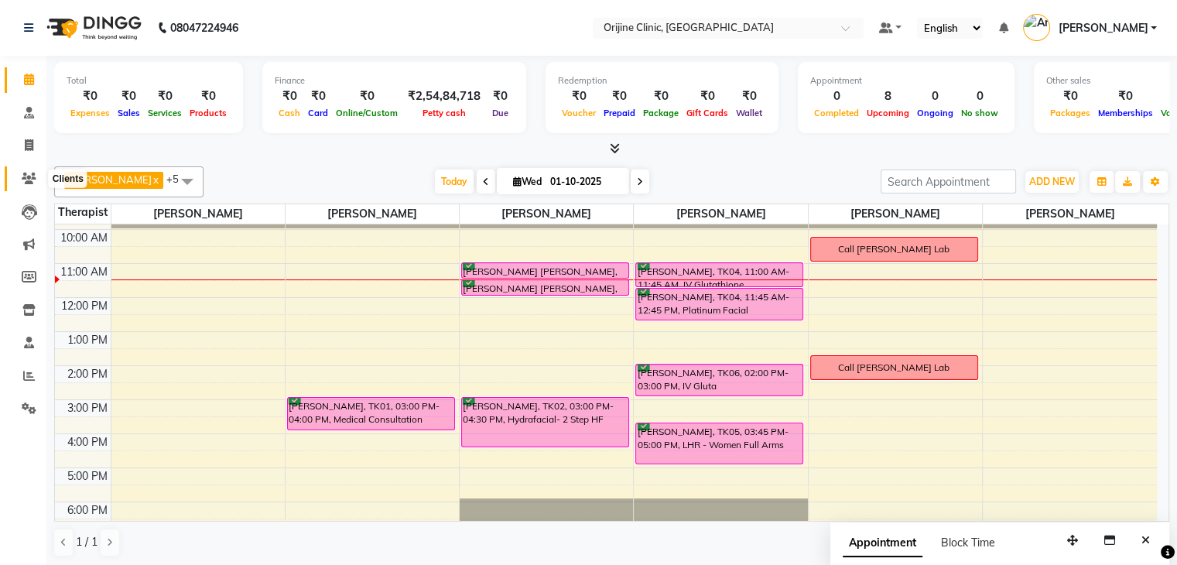
click at [27, 186] on span at bounding box center [28, 179] width 27 height 18
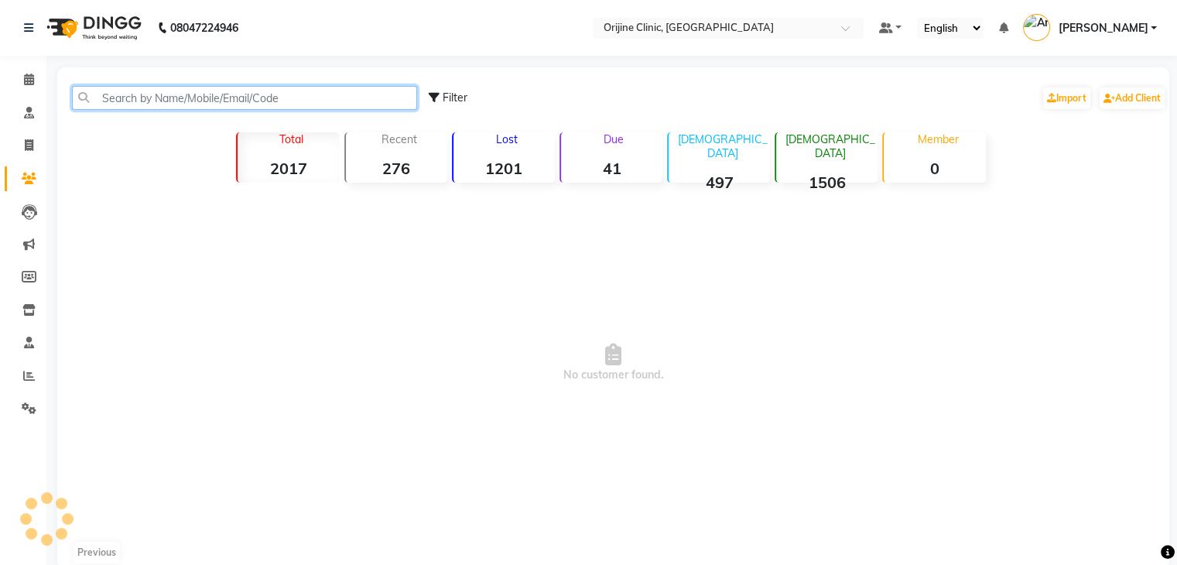
click at [176, 98] on input "text" at bounding box center [244, 98] width 345 height 24
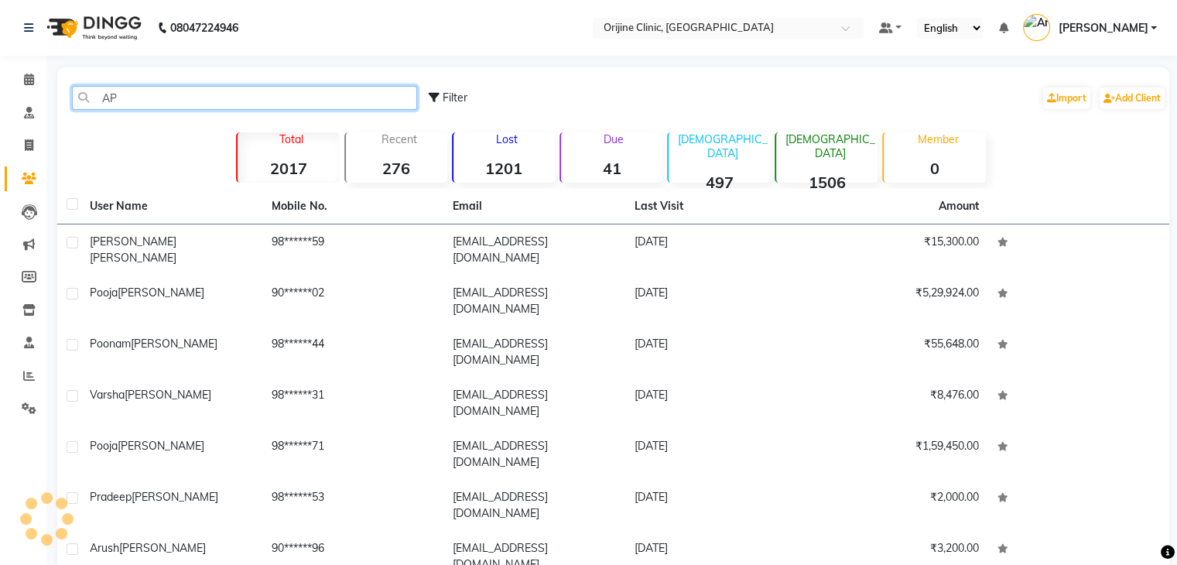
type input "A"
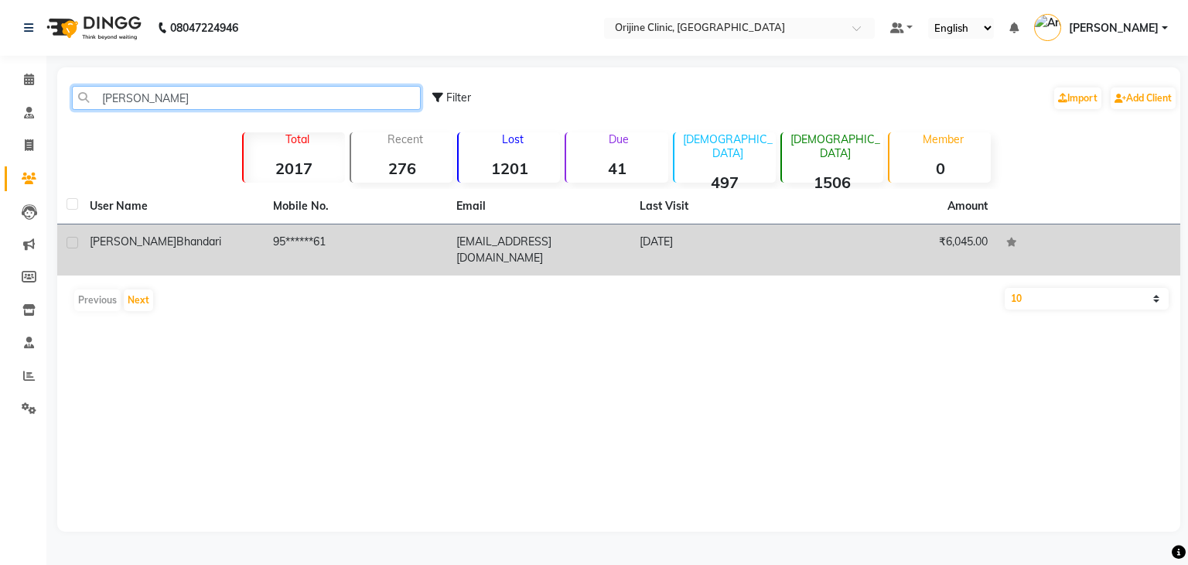
type input "[PERSON_NAME]"
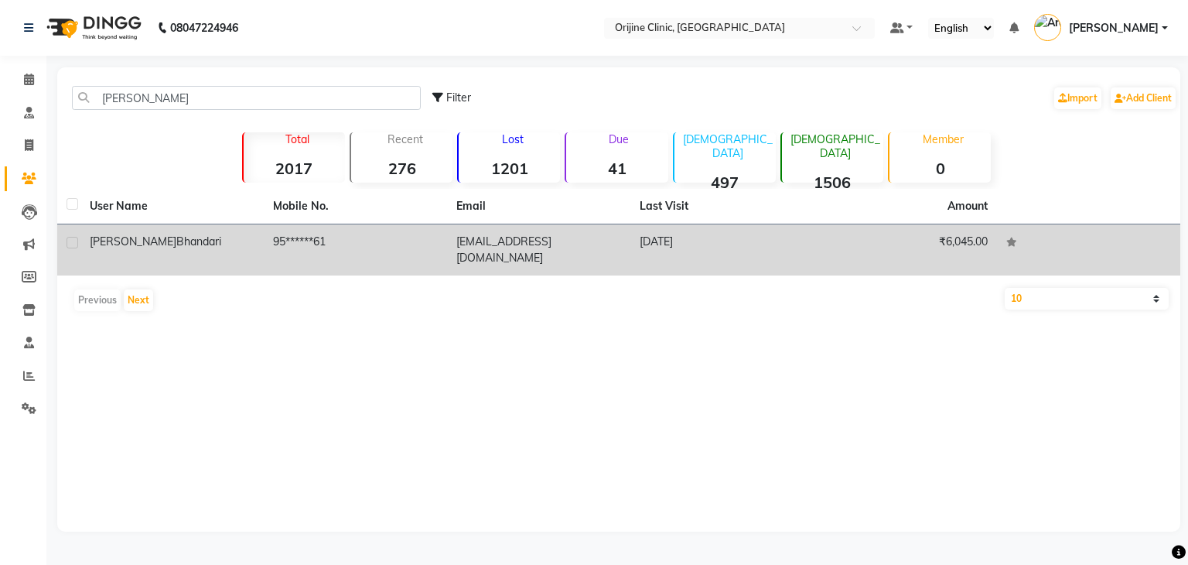
click at [191, 234] on div "[PERSON_NAME]" at bounding box center [172, 242] width 165 height 16
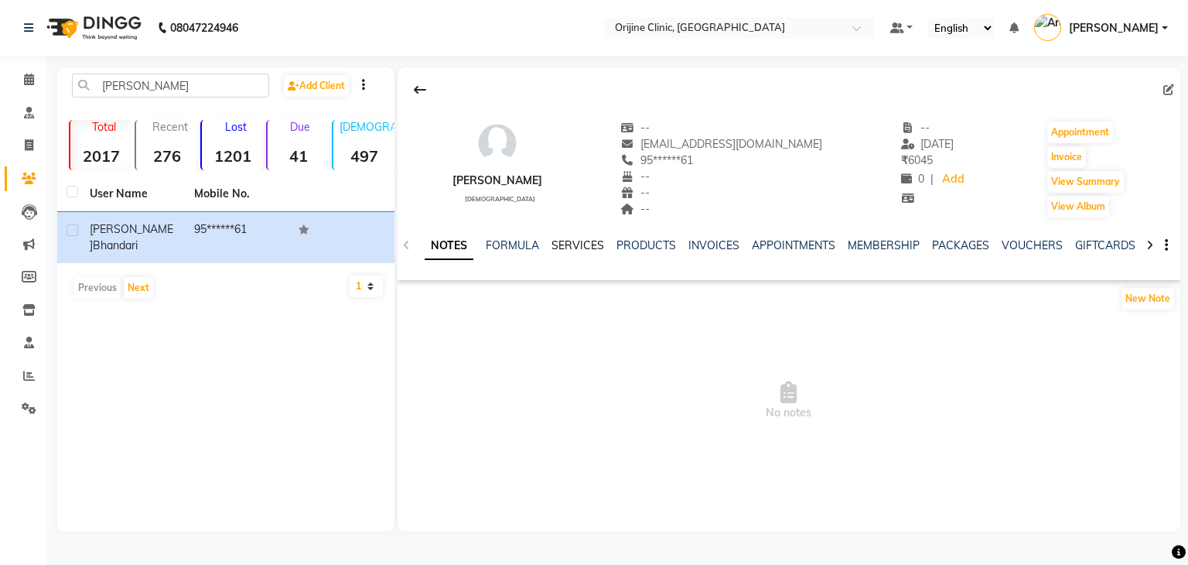
click at [557, 240] on link "SERVICES" at bounding box center [578, 245] width 53 height 14
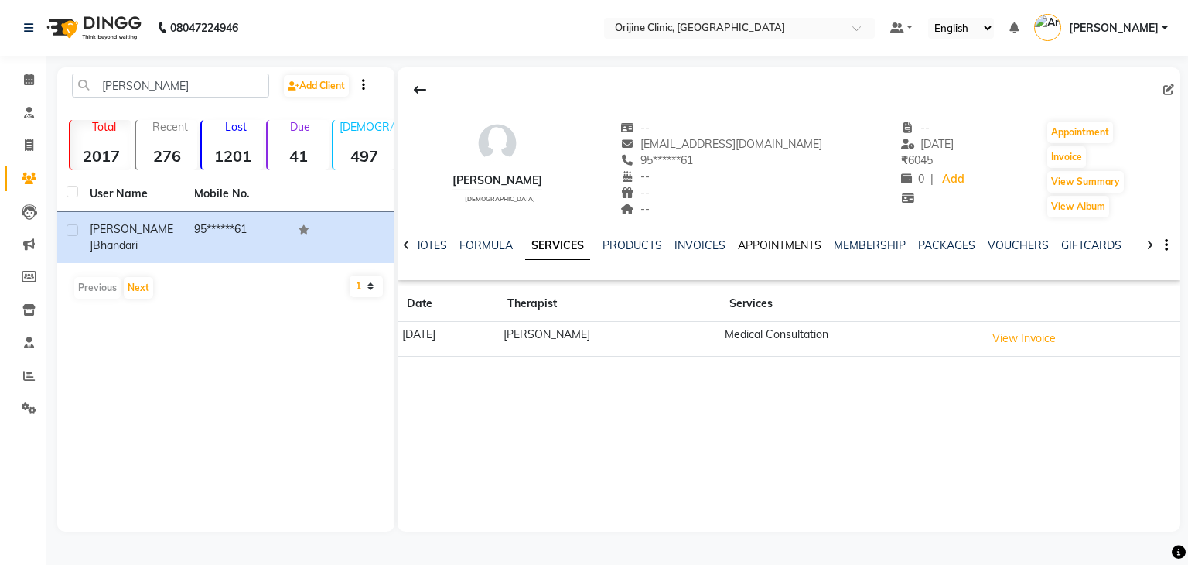
click at [801, 244] on link "APPOINTMENTS" at bounding box center [780, 245] width 84 height 14
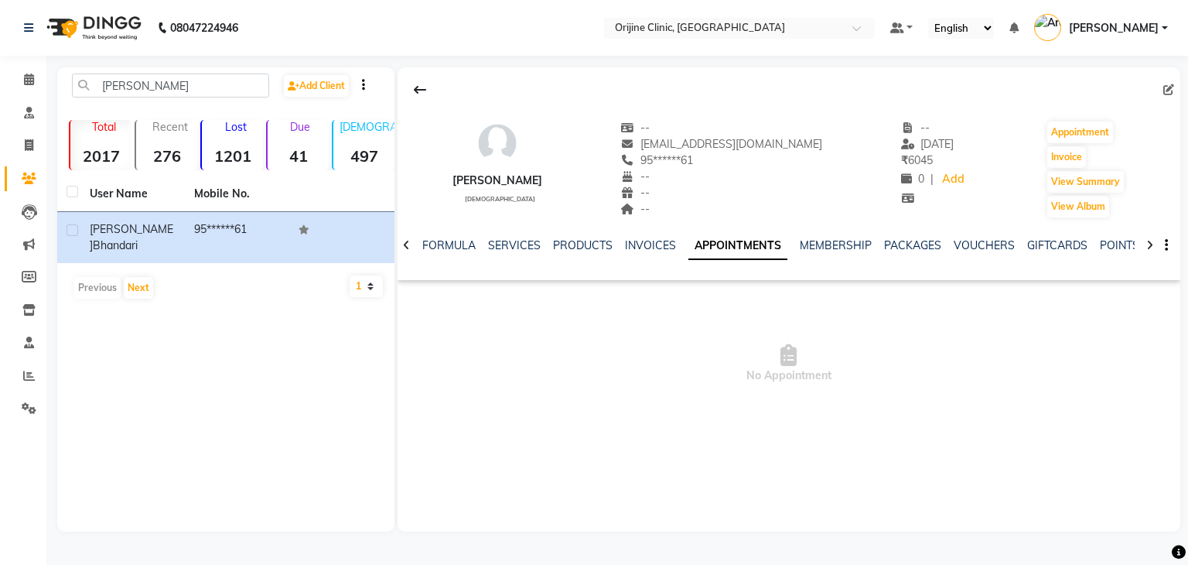
click at [408, 246] on icon at bounding box center [406, 245] width 7 height 11
